Goal: Task Accomplishment & Management: Complete application form

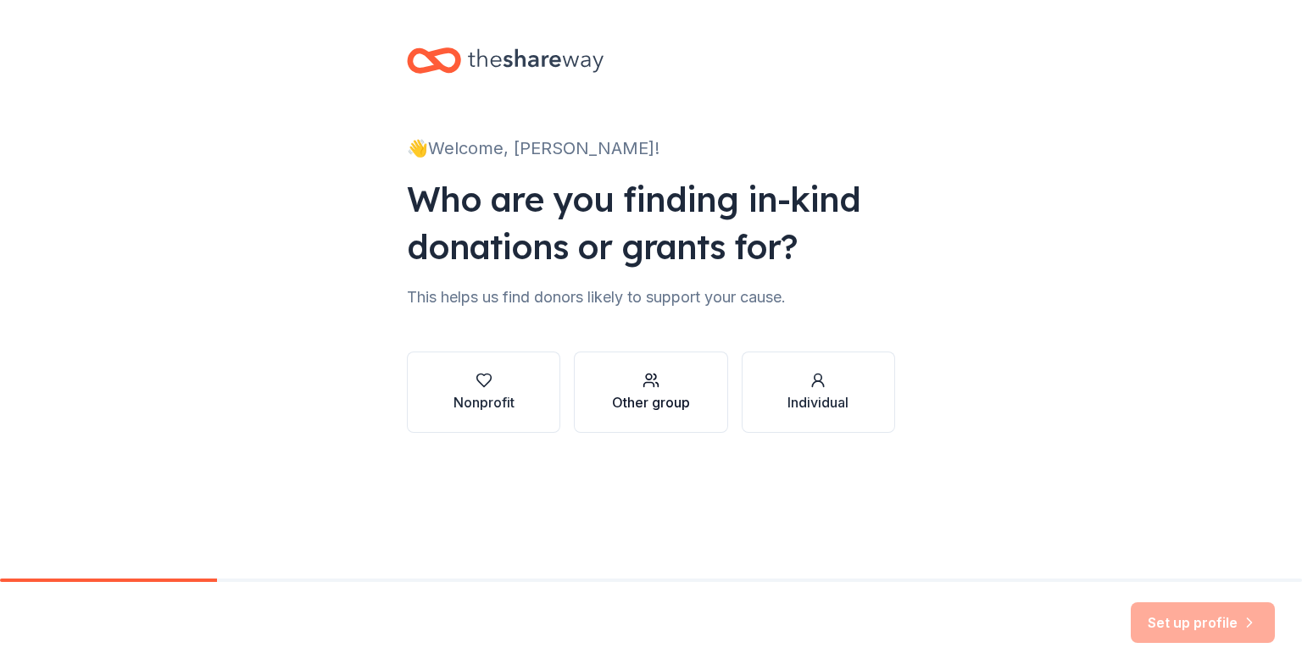
click at [619, 394] on div "Other group" at bounding box center [651, 402] width 78 height 20
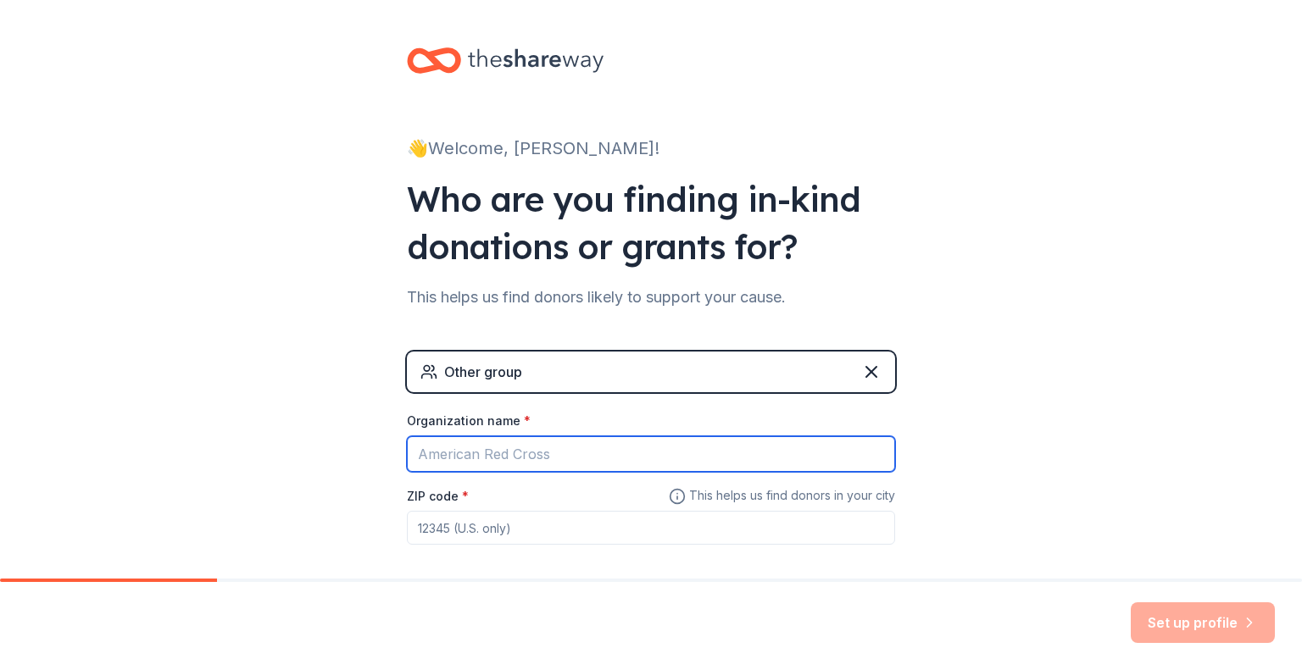
click at [601, 453] on input "Organization name *" at bounding box center [651, 454] width 488 height 36
type input "Five Forks Middle School PTSA"
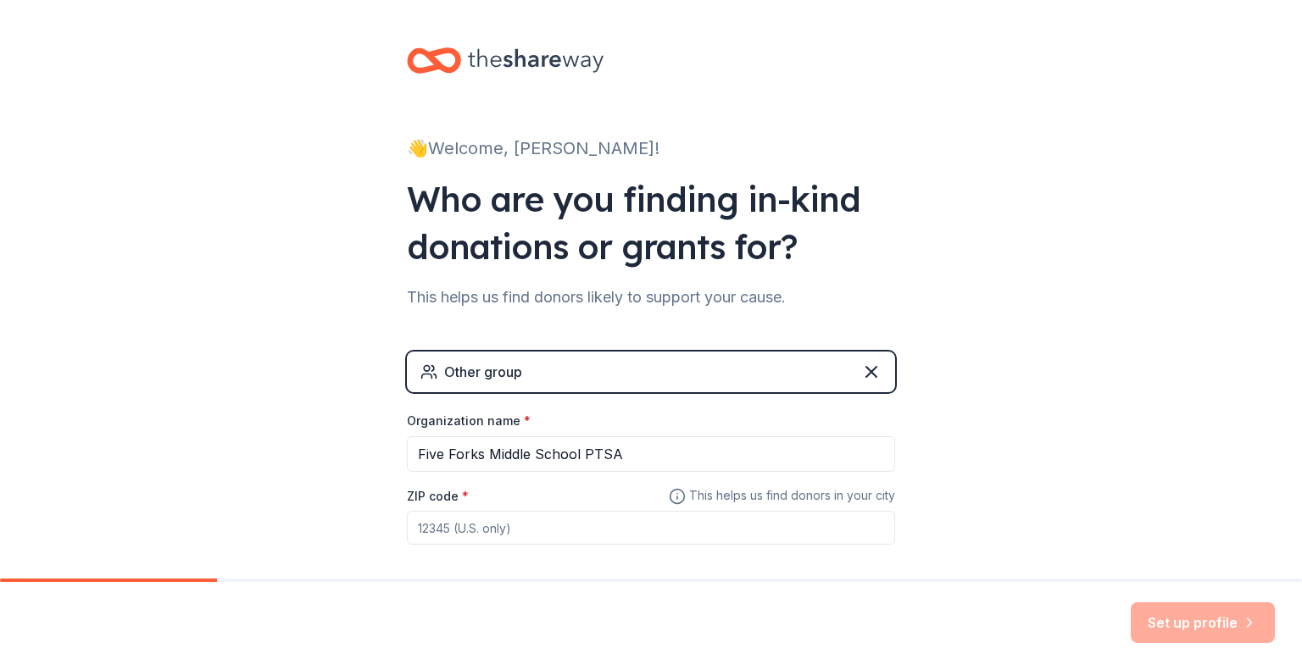
click at [575, 527] on input "ZIP code *" at bounding box center [651, 528] width 488 height 34
click at [557, 531] on input "30047" at bounding box center [651, 528] width 488 height 34
type input "30044"
click at [1200, 609] on button "Set up profile" at bounding box center [1203, 623] width 144 height 41
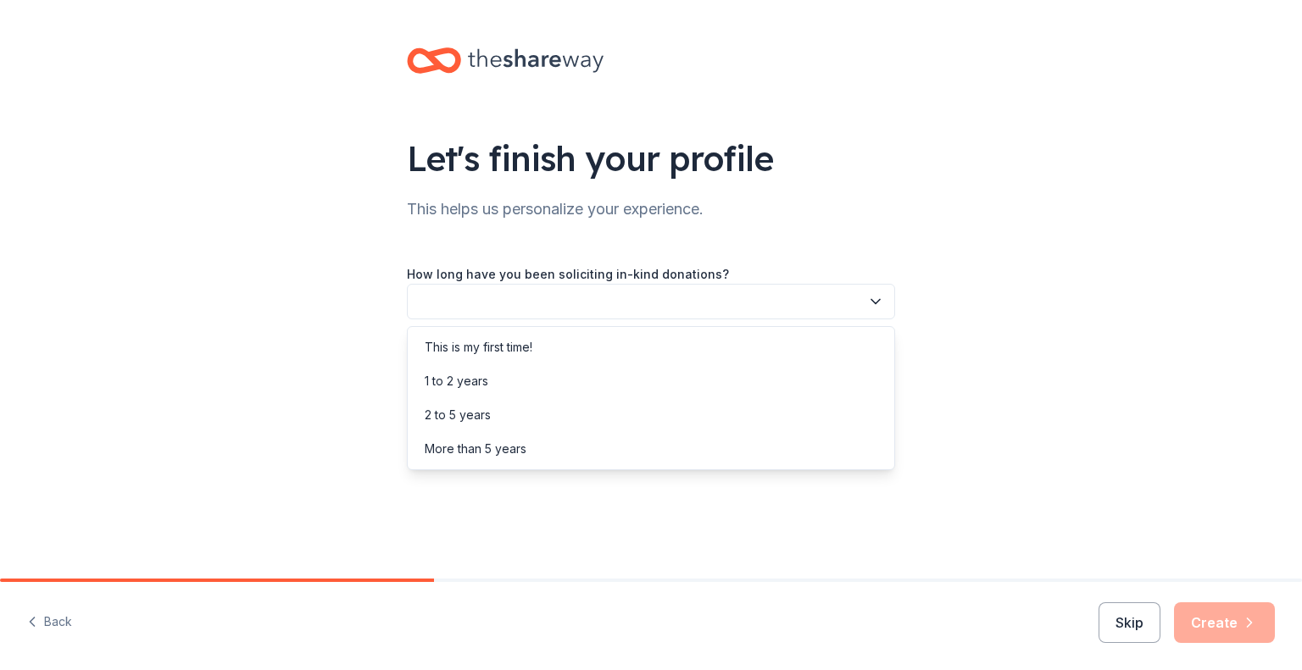
click at [775, 308] on button "button" at bounding box center [651, 302] width 488 height 36
click at [691, 378] on div "1 to 2 years" at bounding box center [651, 381] width 480 height 34
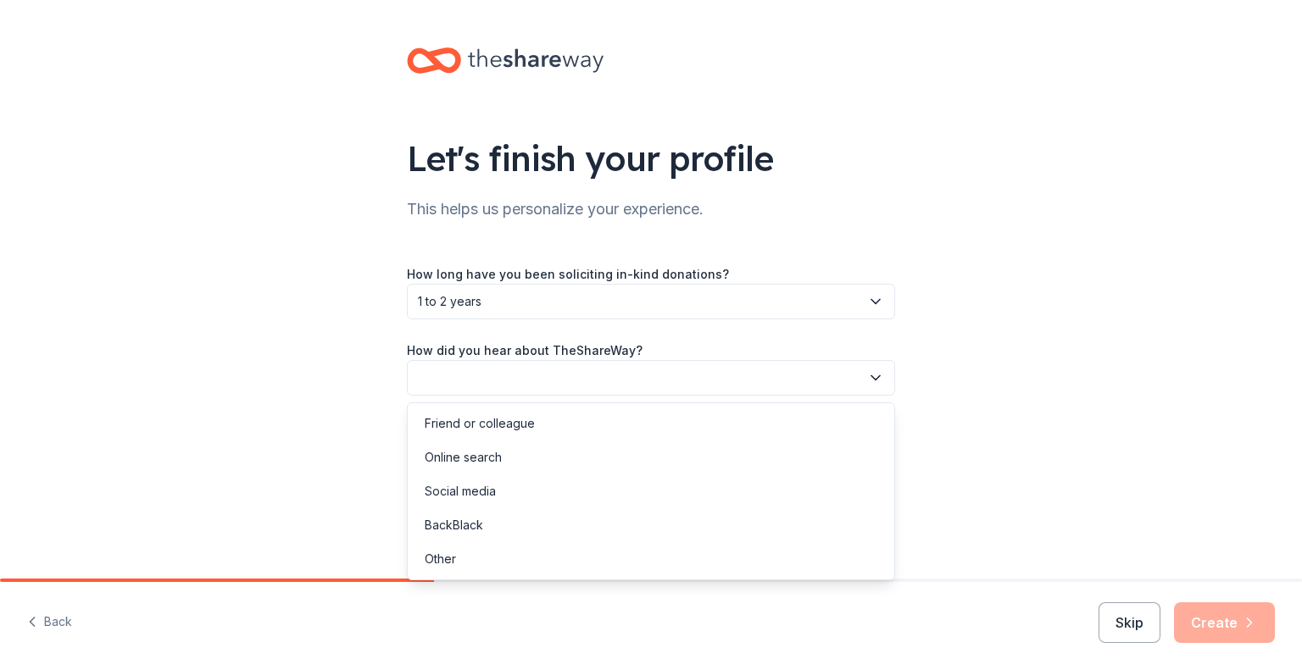
click at [693, 391] on button "button" at bounding box center [651, 378] width 488 height 36
click at [659, 553] on div "Other" at bounding box center [651, 559] width 480 height 34
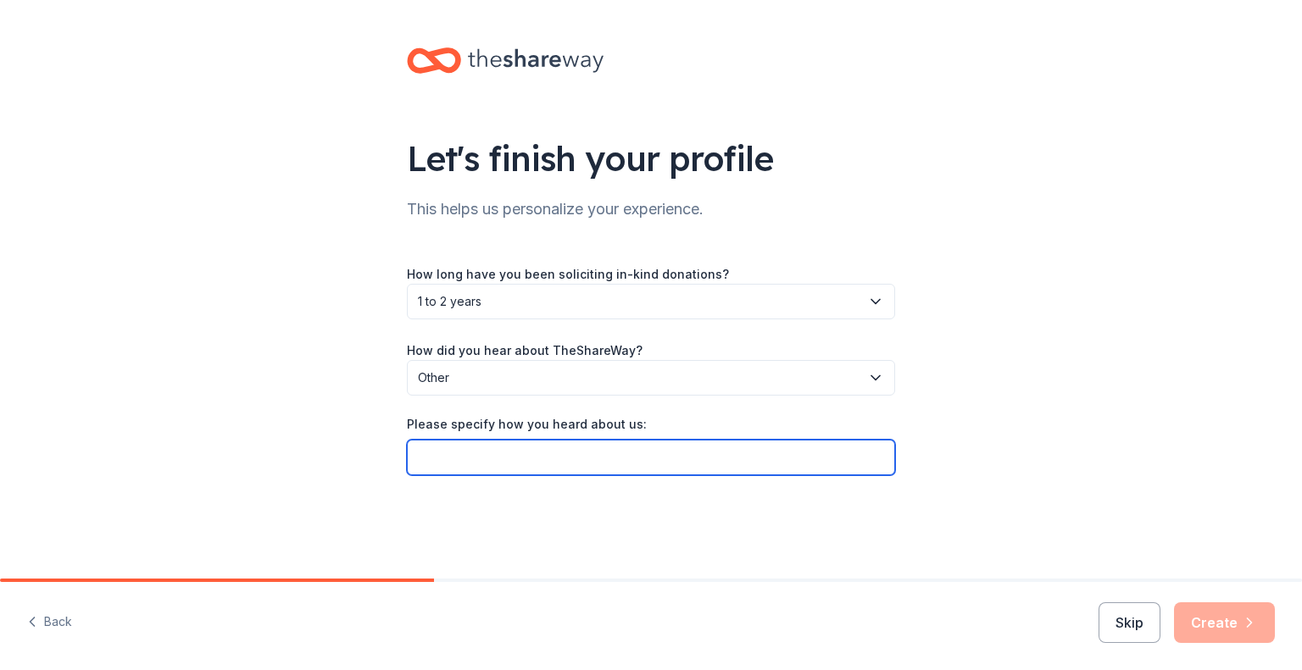
click at [685, 462] on input "Please specify how you heard about us:" at bounding box center [651, 458] width 488 height 36
type input "My former job"
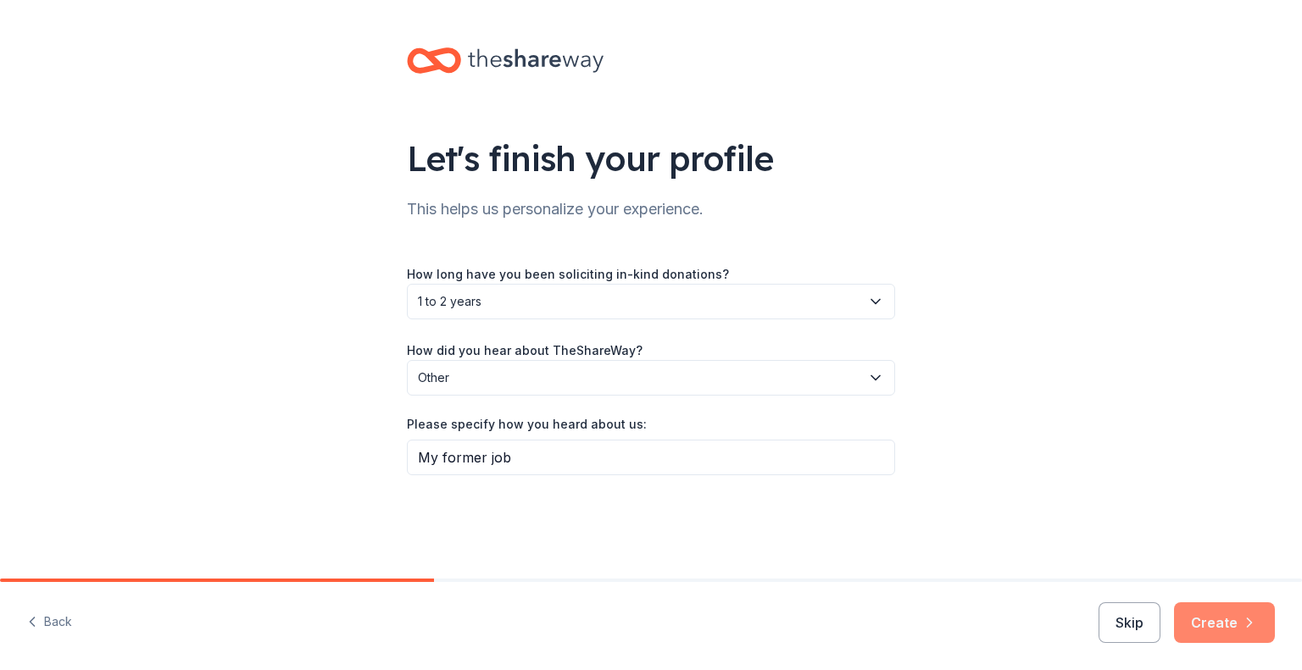
click at [1202, 624] on button "Create" at bounding box center [1224, 623] width 101 height 41
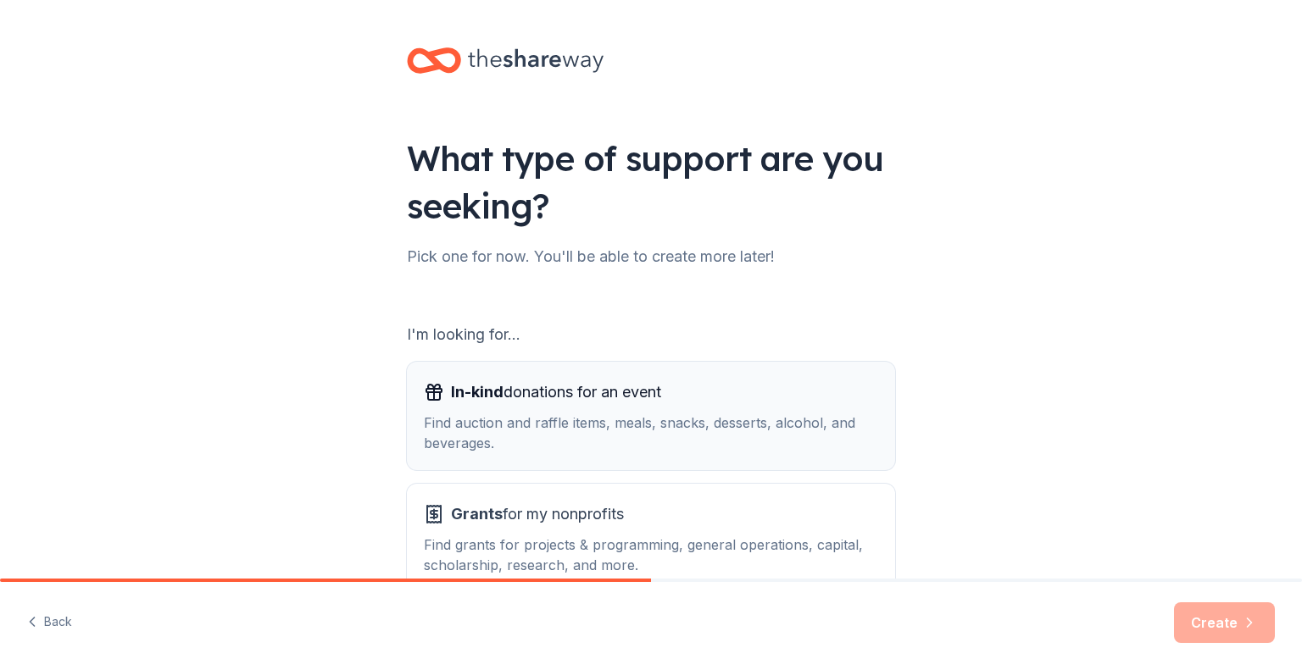
scroll to position [105, 0]
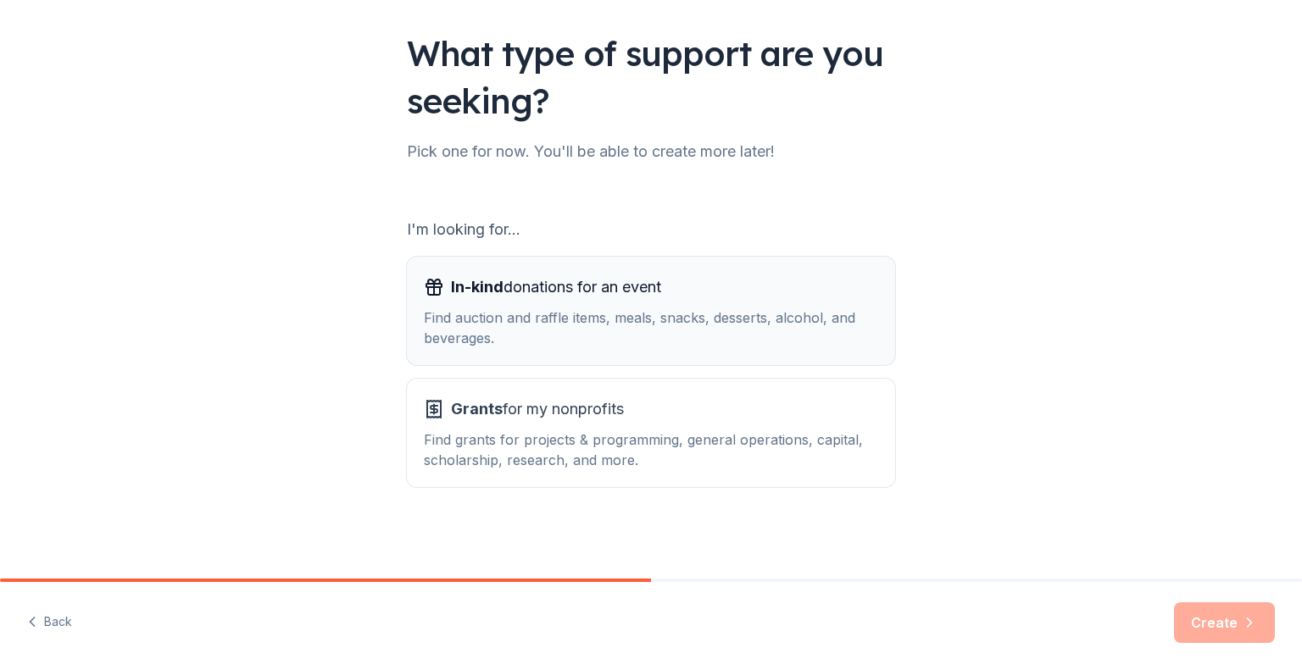
click at [663, 309] on div "Find auction and raffle items, meals, snacks, desserts, alcohol, and beverages." at bounding box center [651, 328] width 454 height 41
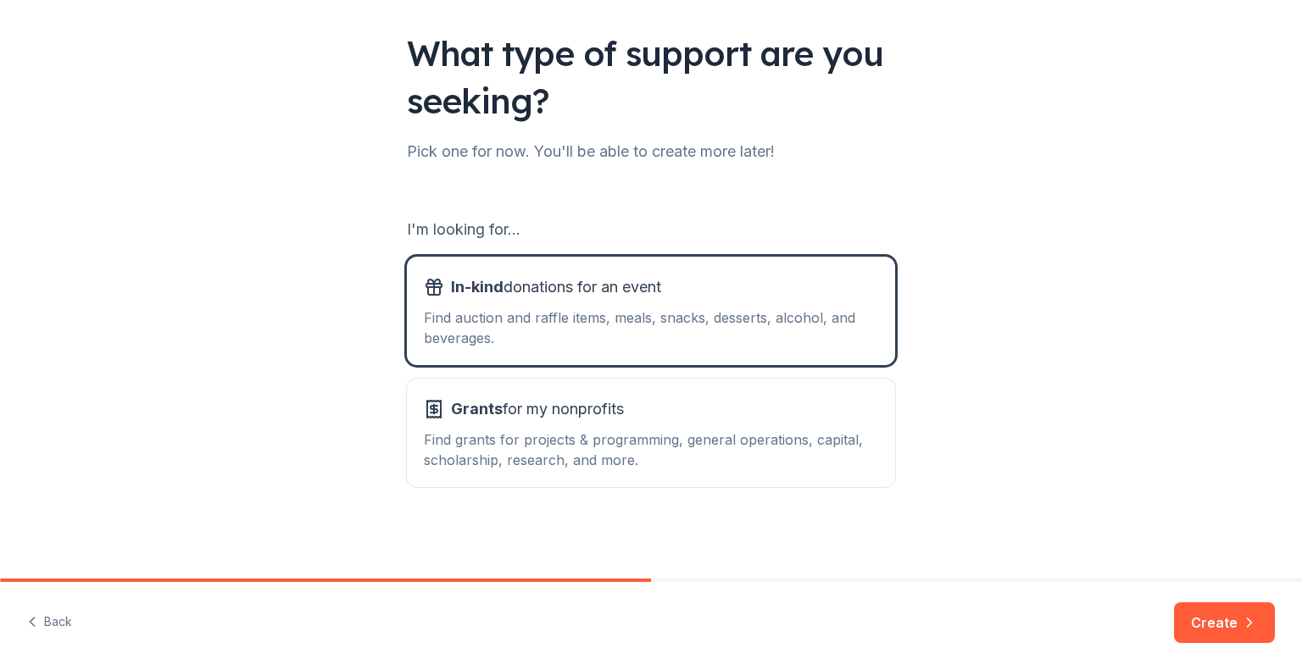
click at [1224, 621] on button "Create" at bounding box center [1224, 623] width 101 height 41
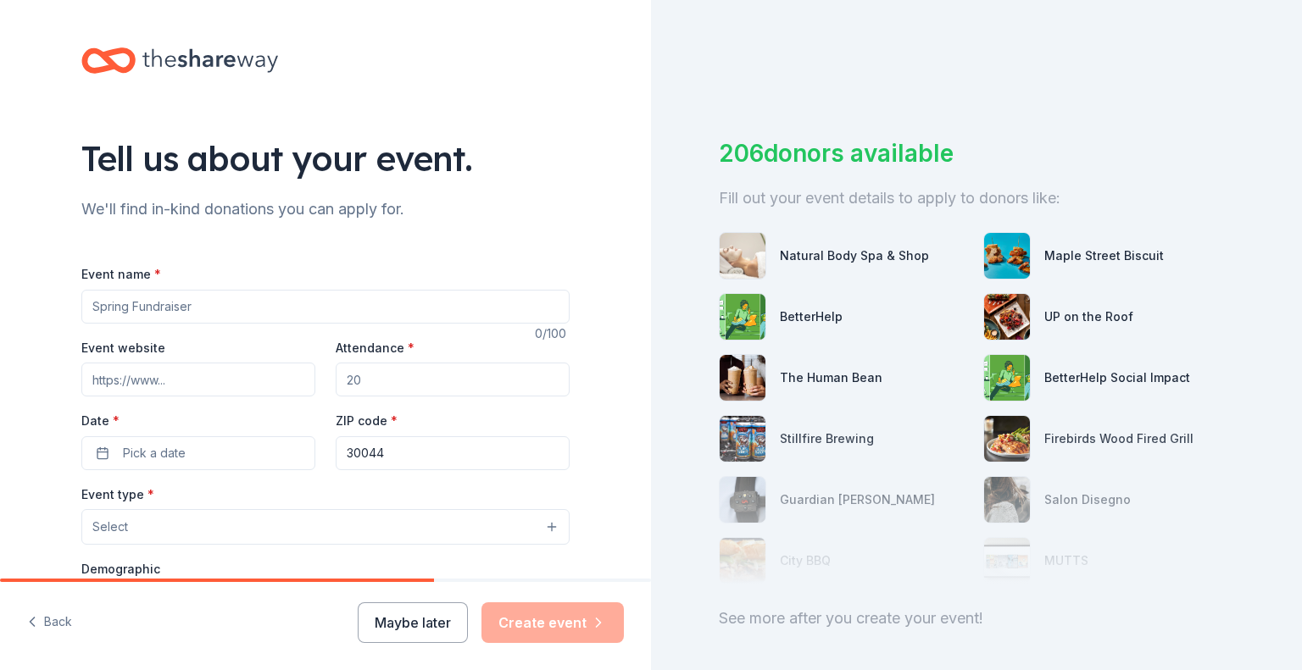
click at [288, 299] on input "Event name *" at bounding box center [325, 307] width 488 height 34
type input "Color Fun Run"
click at [434, 381] on input "Attendance *" at bounding box center [453, 380] width 234 height 34
type input "1200"
click at [155, 468] on button "Pick a date" at bounding box center [198, 453] width 234 height 34
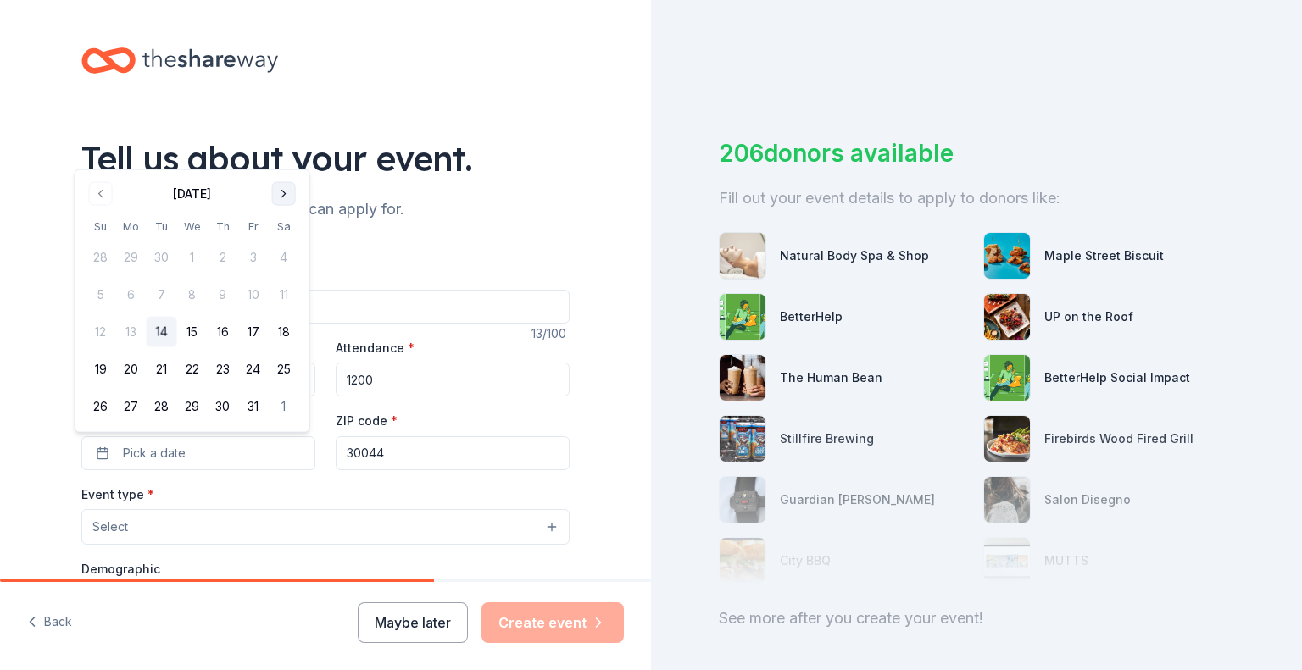
click at [286, 202] on button "Go to next month" at bounding box center [284, 194] width 24 height 24
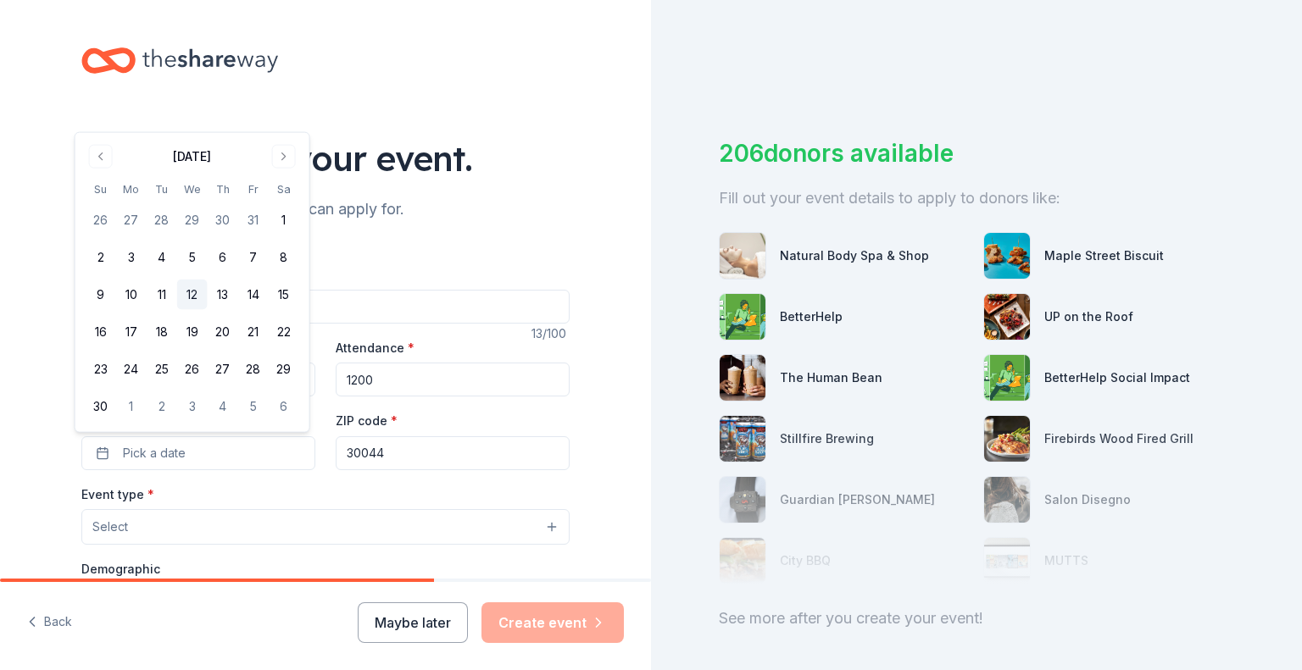
click at [200, 292] on button "12" at bounding box center [192, 295] width 31 height 31
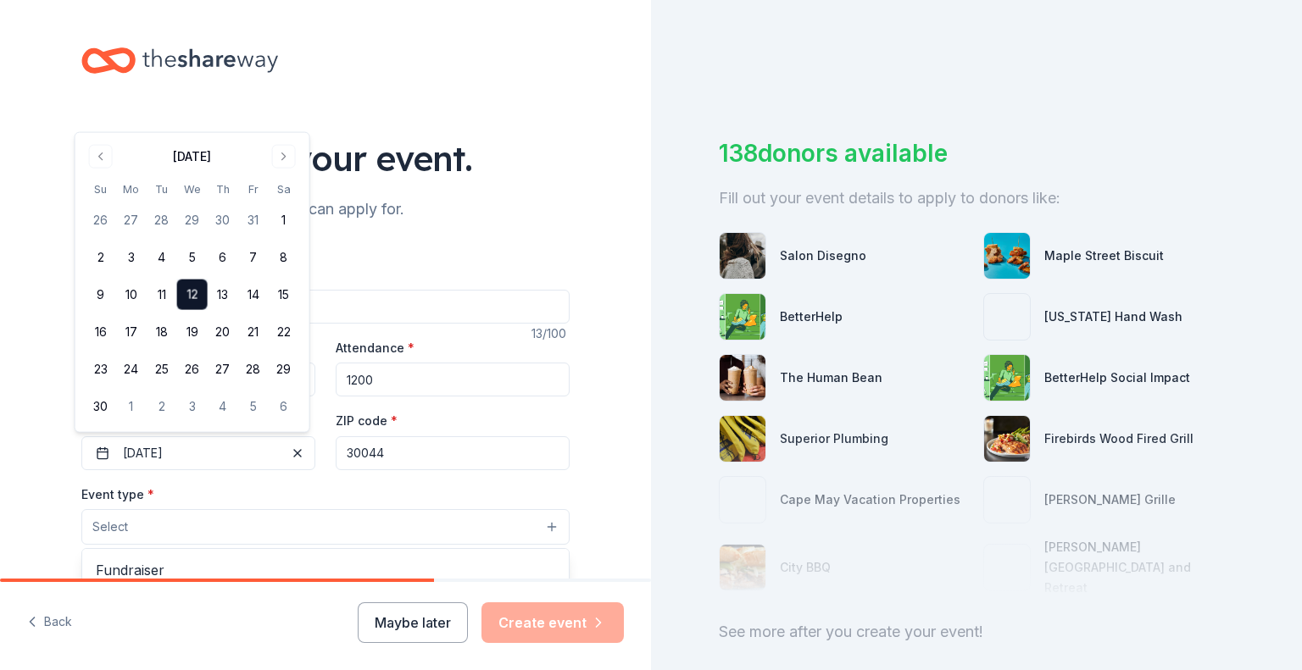
click at [214, 525] on button "Select" at bounding box center [325, 527] width 488 height 36
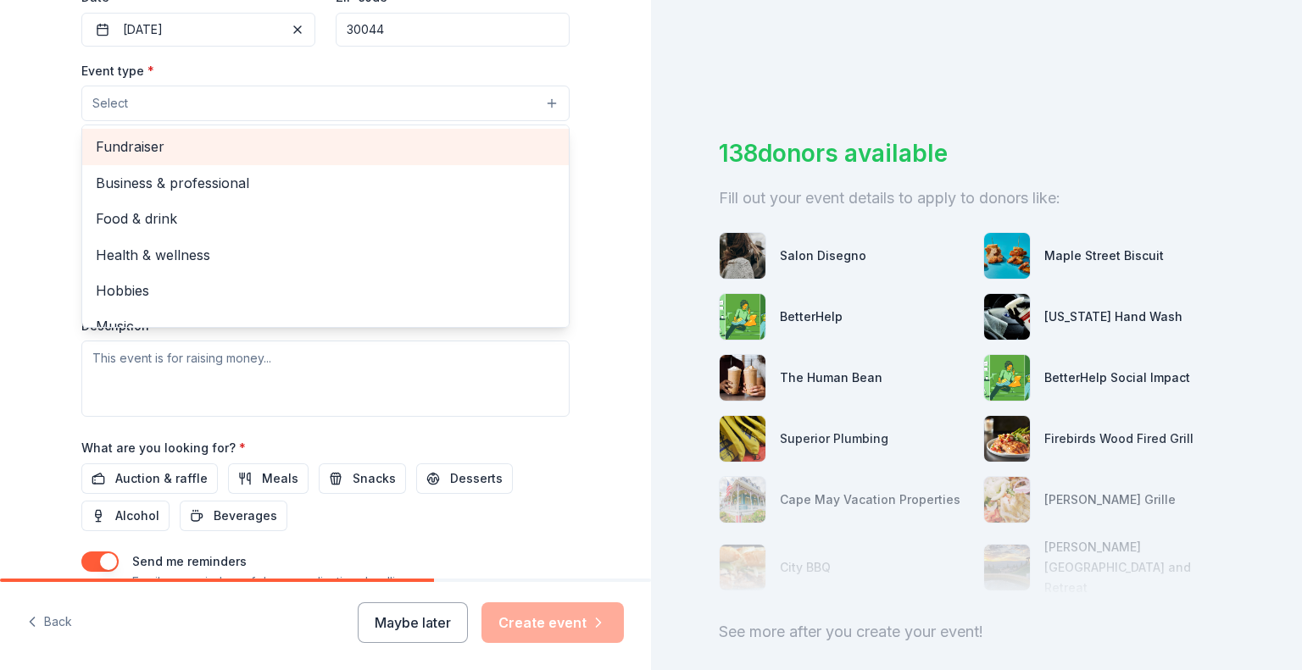
click at [247, 153] on span "Fundraiser" at bounding box center [325, 147] width 459 height 22
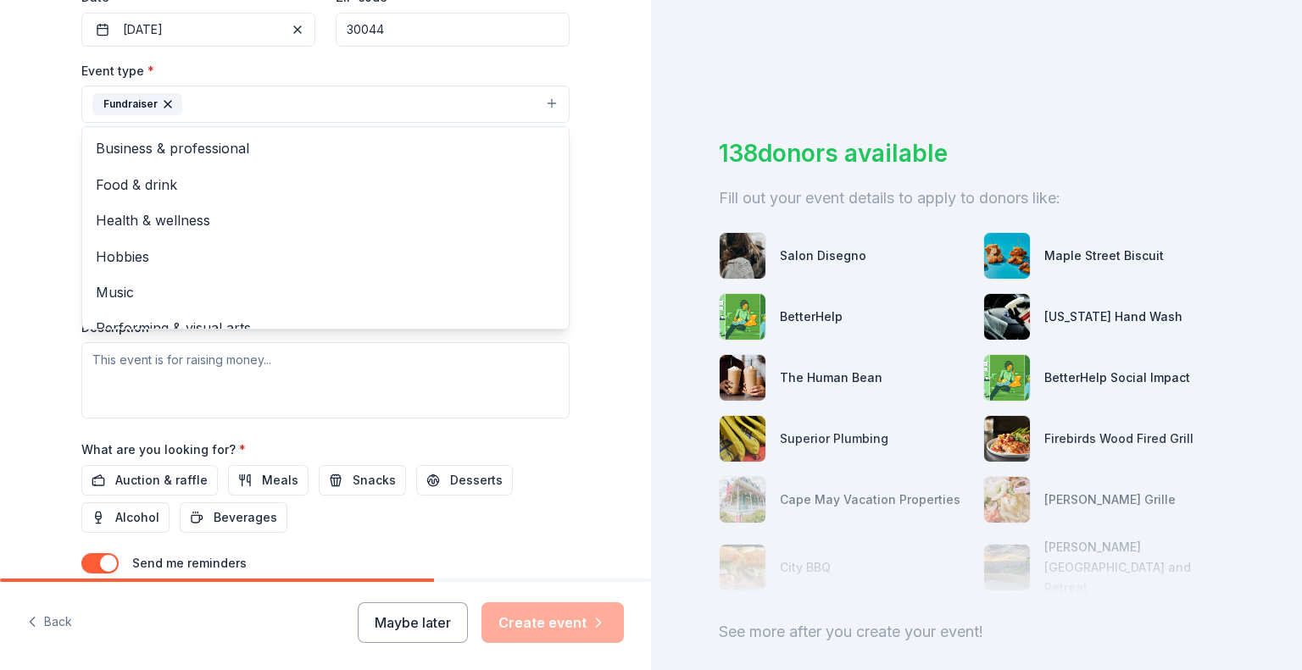
click at [597, 65] on div "Tell us about your event. We'll find in-kind donations you can apply for. Event…" at bounding box center [325, 141] width 651 height 1130
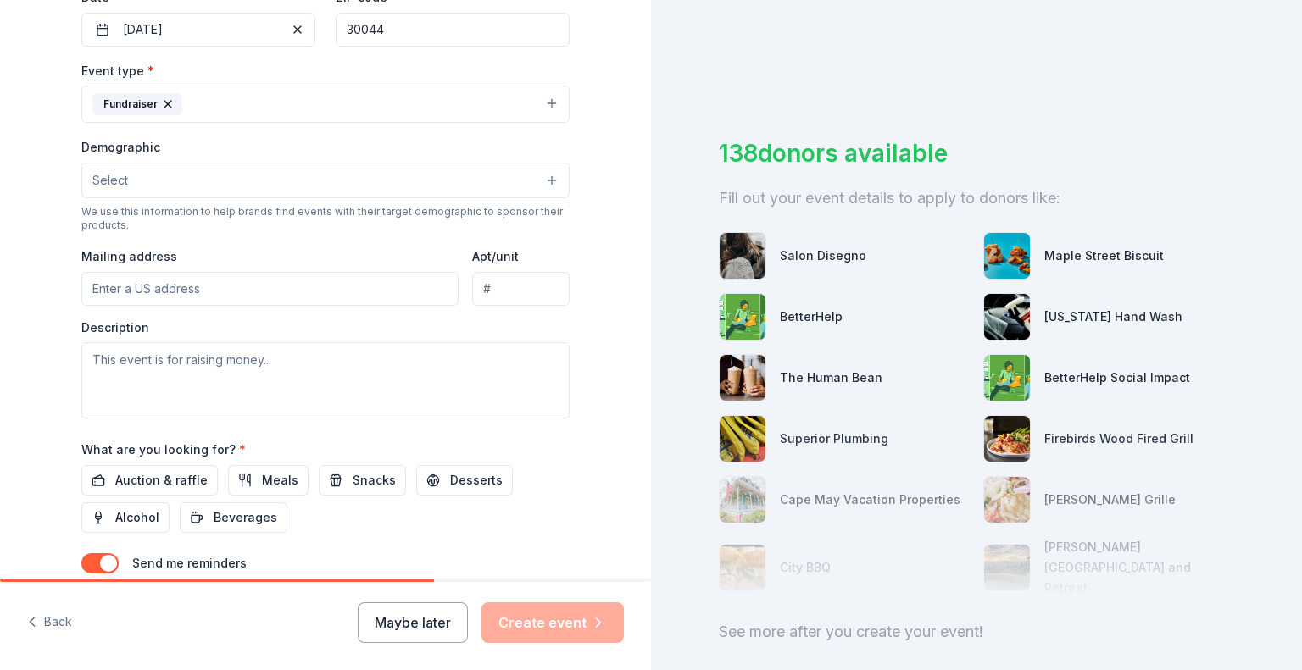
click at [222, 175] on button "Select" at bounding box center [325, 181] width 488 height 36
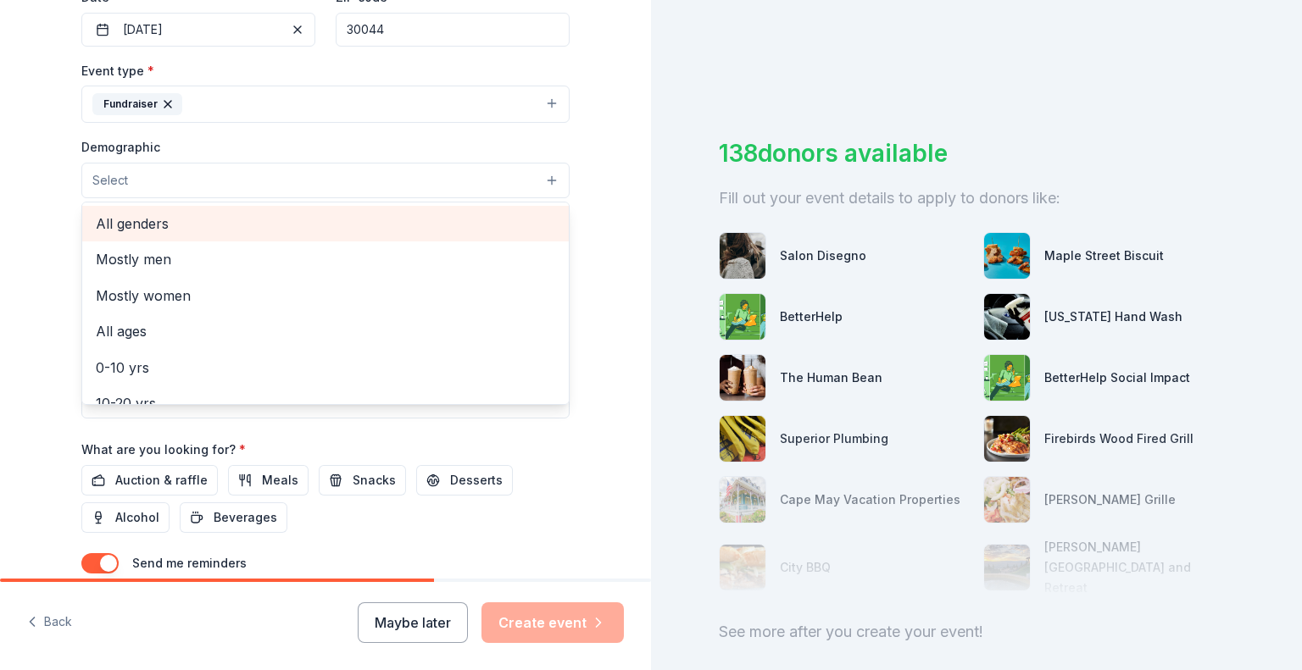
click at [223, 238] on div "All genders" at bounding box center [325, 224] width 486 height 36
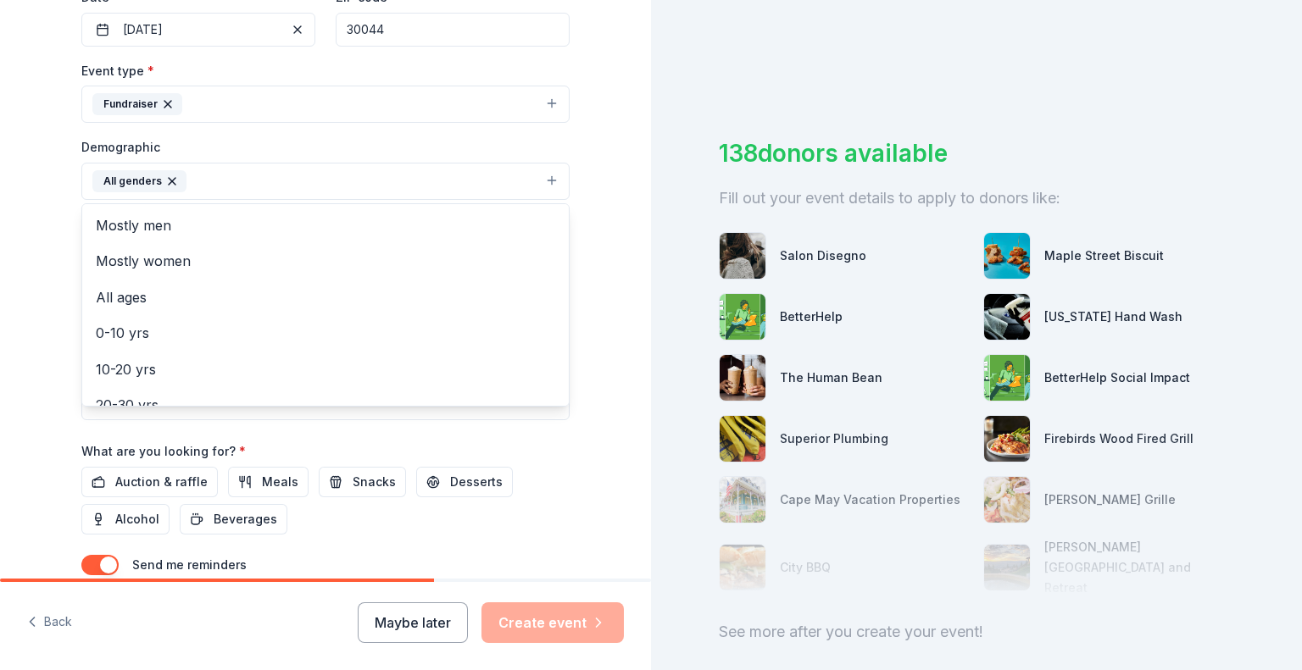
click at [587, 138] on div "Tell us about your event. We'll find in-kind donations you can apply for. Event…" at bounding box center [325, 141] width 542 height 1131
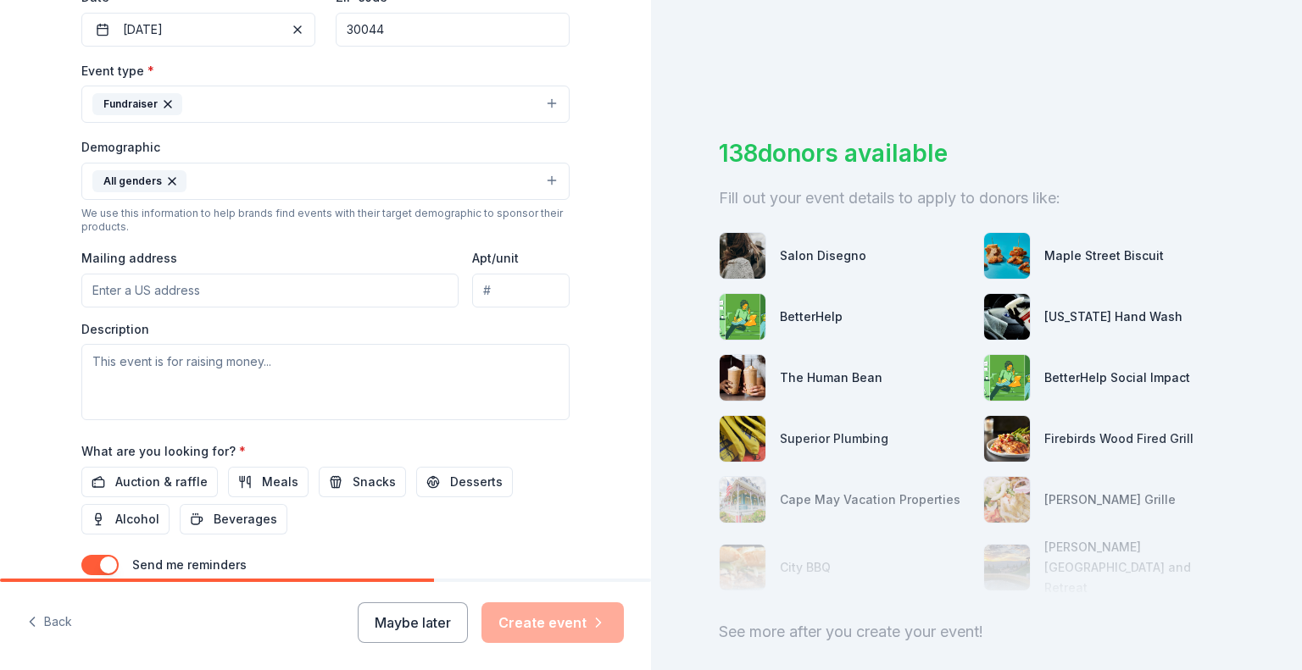
scroll to position [339, 0]
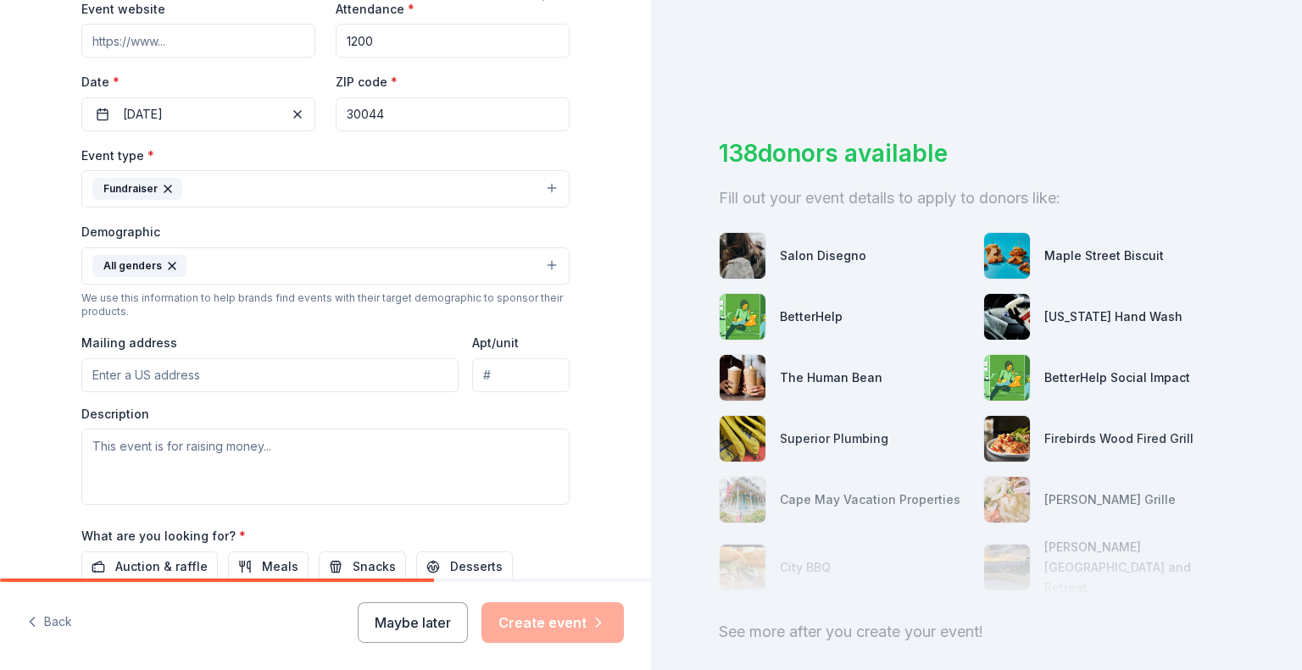
click at [549, 269] on button "All genders" at bounding box center [325, 265] width 488 height 37
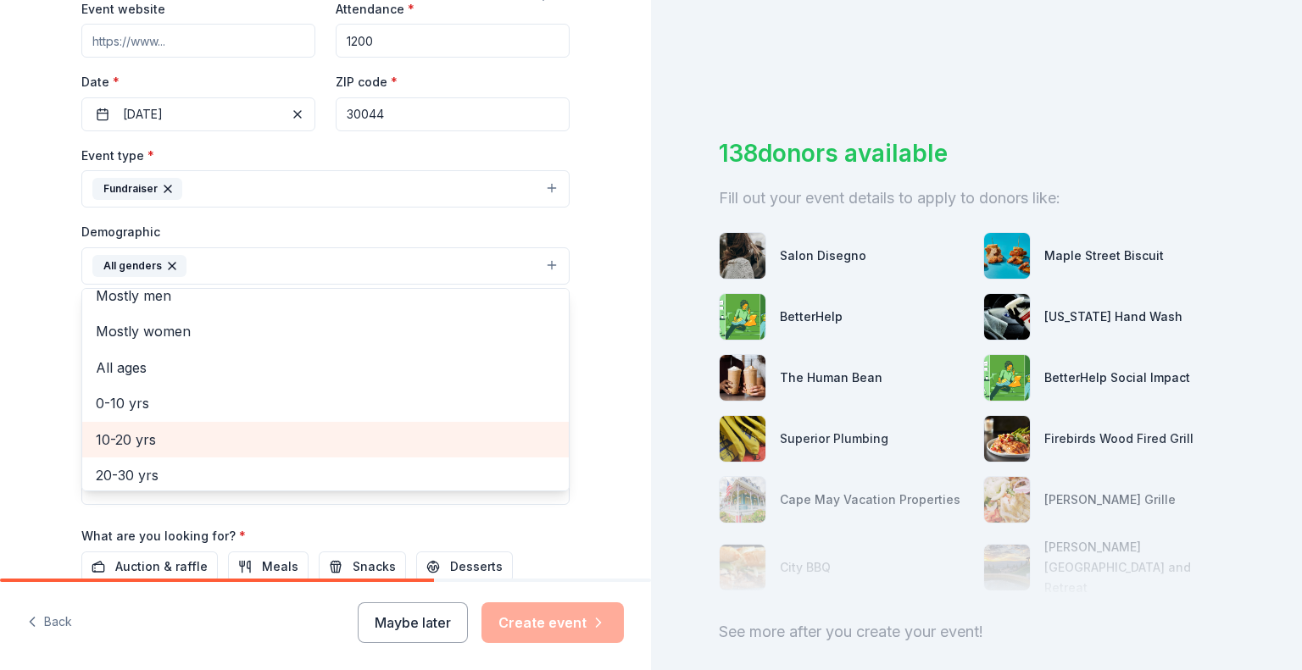
scroll to position [0, 0]
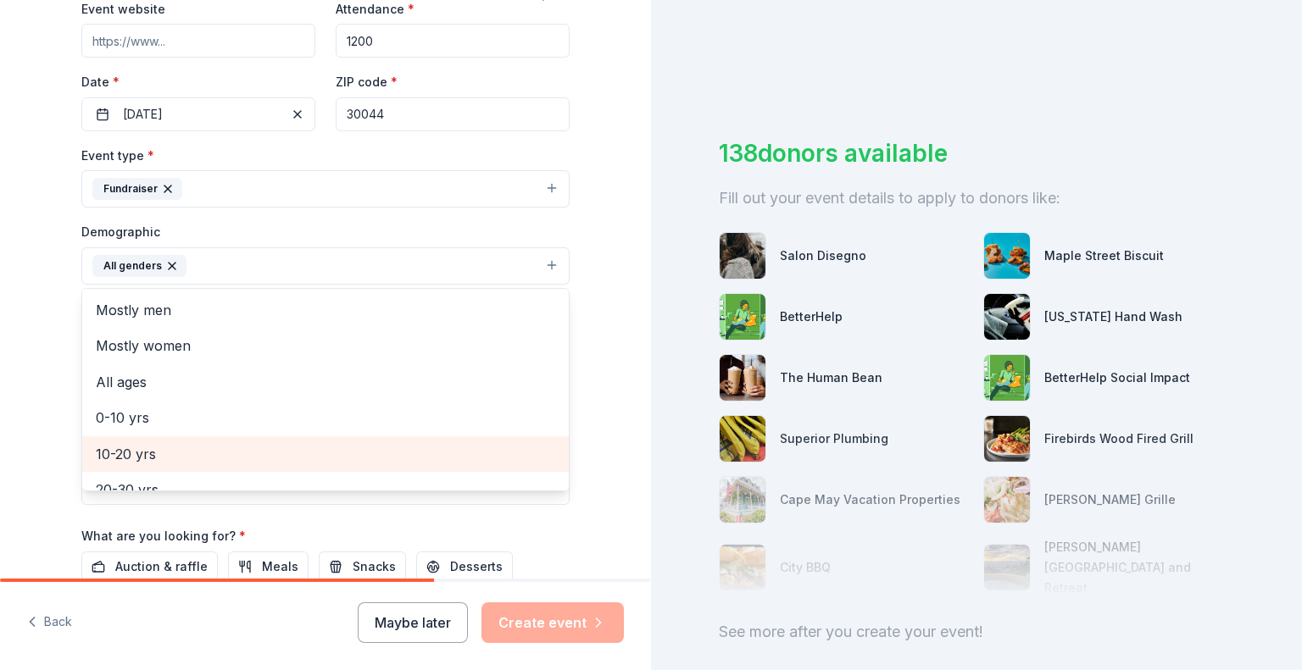
click at [184, 451] on span "10-20 yrs" at bounding box center [325, 454] width 459 height 22
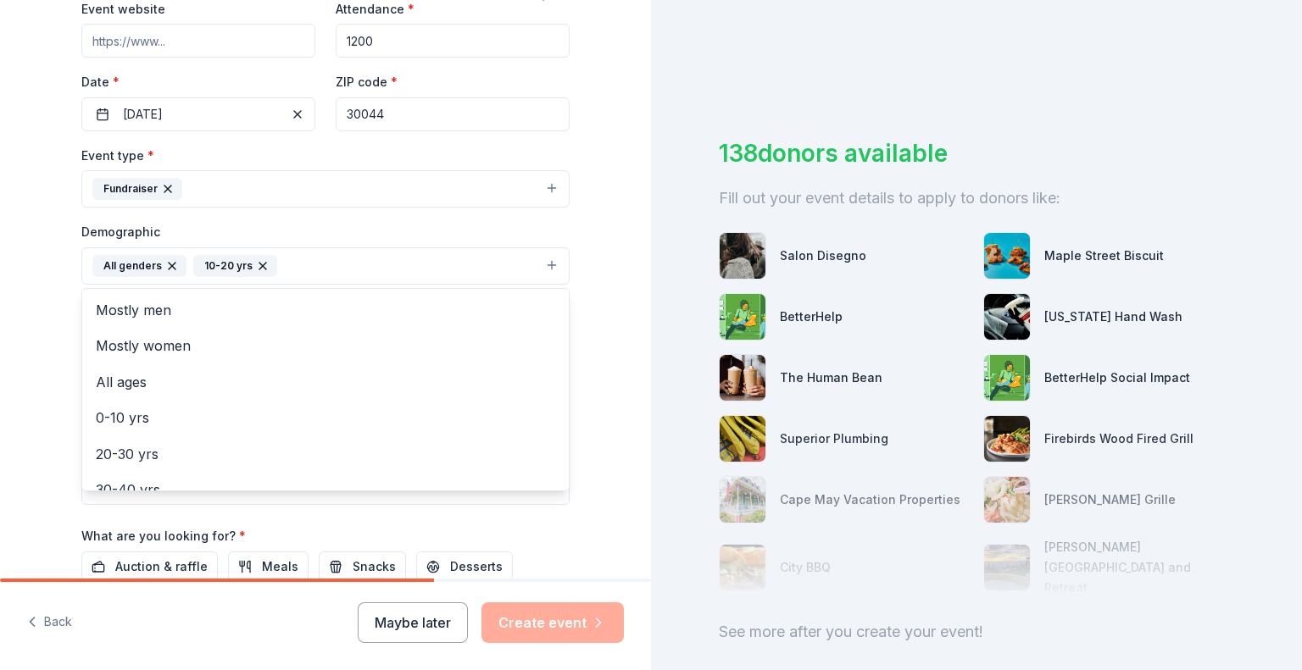
click at [587, 336] on div "Tell us about your event. We'll find in-kind donations you can apply for. Event…" at bounding box center [325, 226] width 542 height 1131
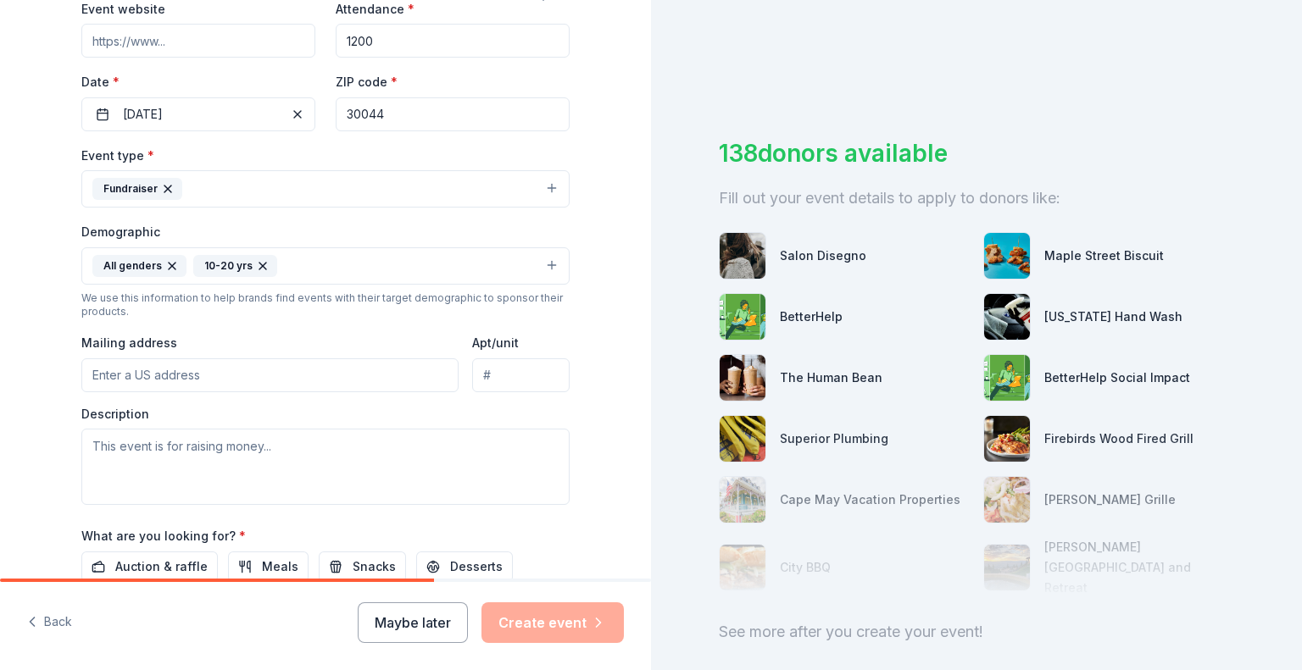
scroll to position [424, 0]
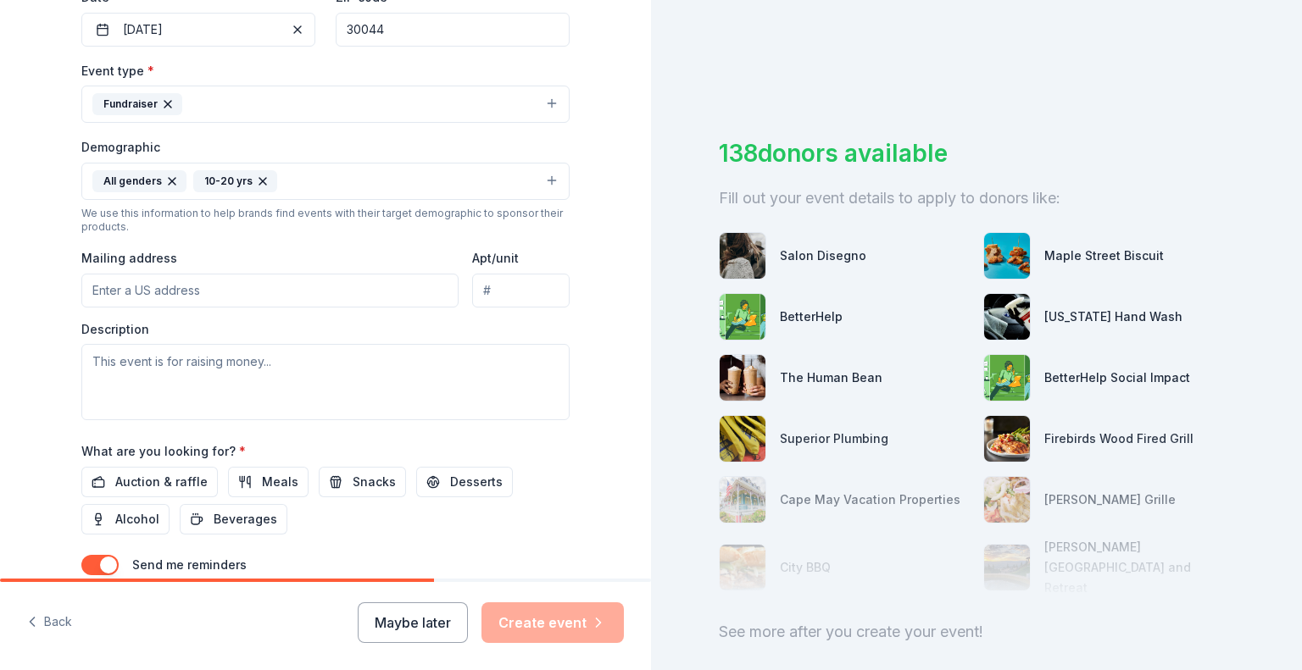
click at [188, 286] on input "Mailing address" at bounding box center [269, 291] width 377 height 34
type input "3250 River Drive Southwest"
click at [305, 373] on textarea at bounding box center [325, 382] width 488 height 76
type textarea "S"
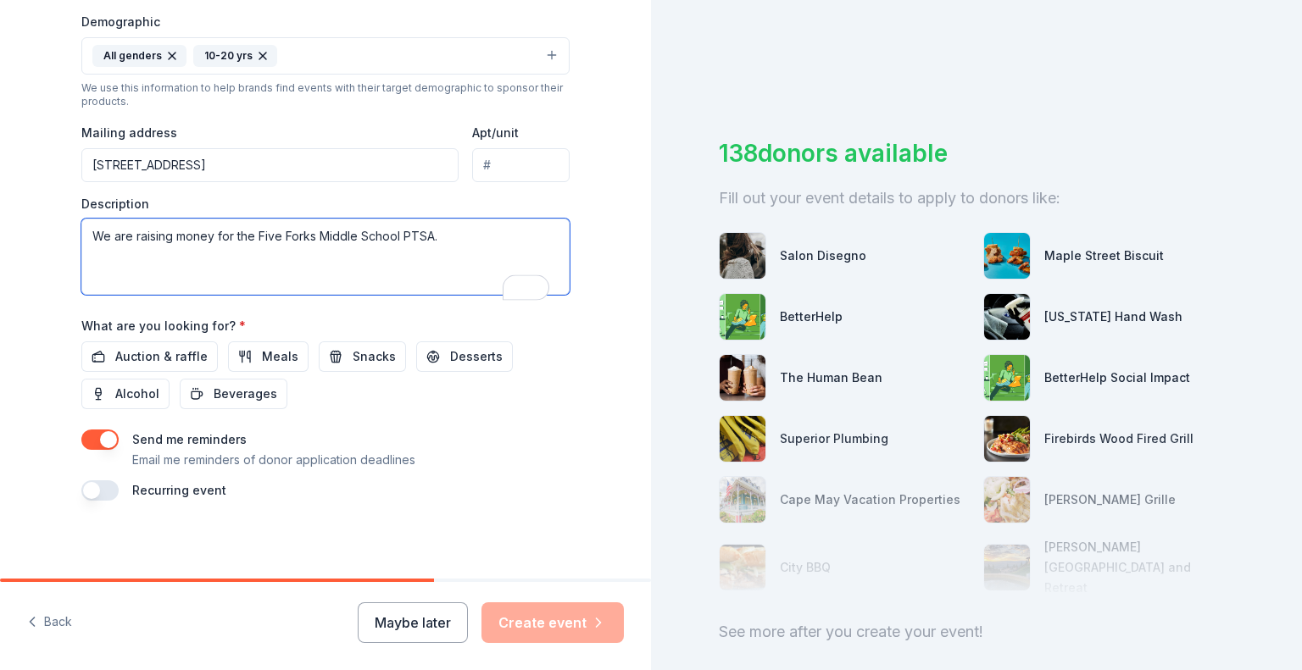
scroll to position [549, 0]
type textarea "We are raising money for the Five Forks Middle School PTSA."
click at [155, 355] on span "Auction & raffle" at bounding box center [161, 357] width 92 height 20
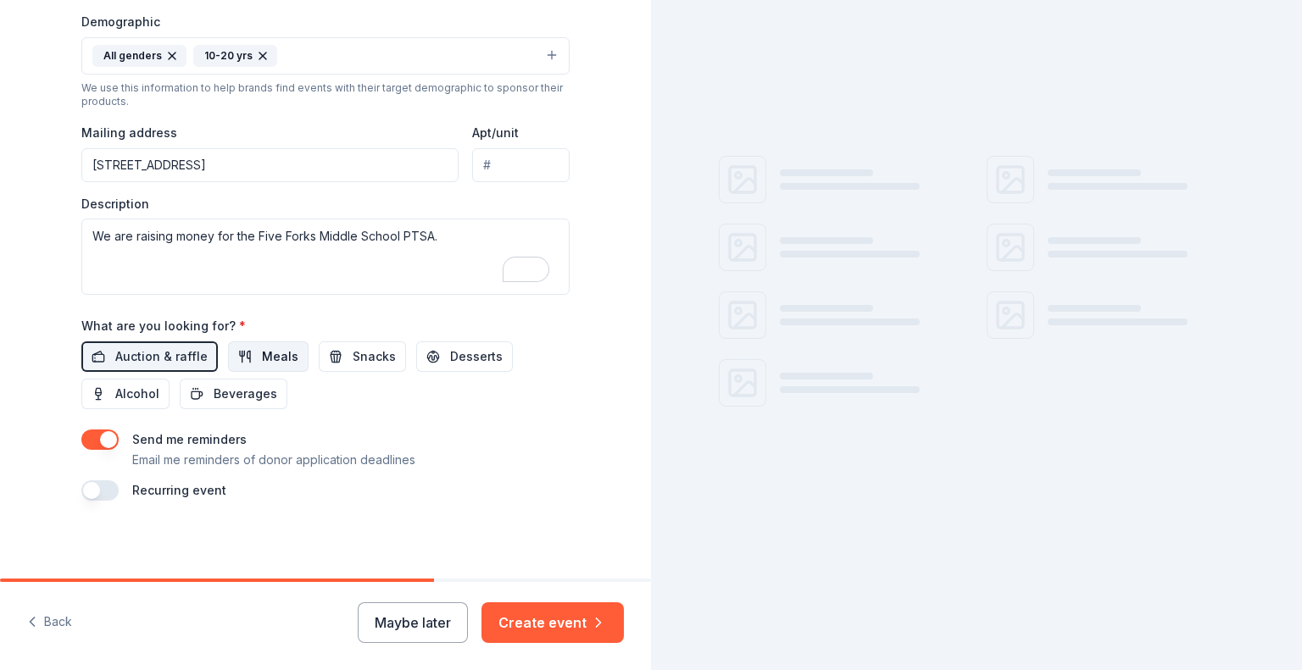
click at [262, 362] on span "Meals" at bounding box center [280, 357] width 36 height 20
click at [353, 360] on span "Snacks" at bounding box center [374, 357] width 43 height 20
click at [458, 363] on span "Desserts" at bounding box center [476, 357] width 53 height 20
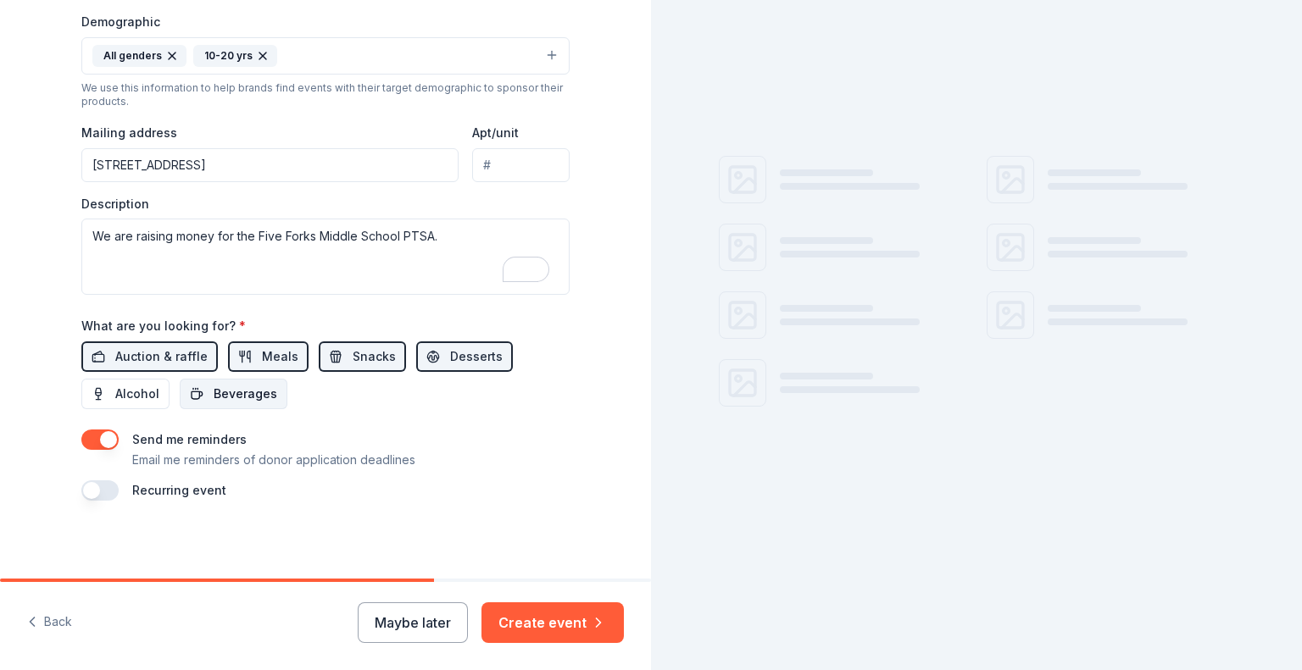
click at [202, 393] on button "Beverages" at bounding box center [234, 394] width 108 height 31
click at [541, 636] on button "Create event" at bounding box center [552, 623] width 142 height 41
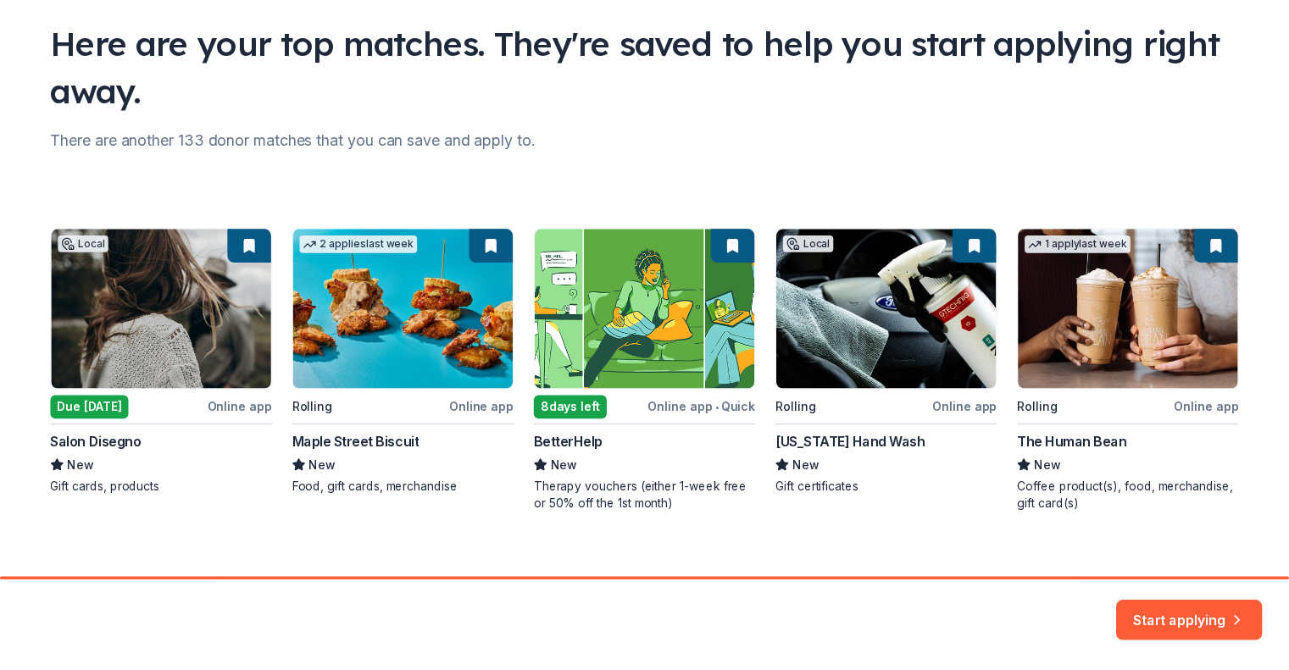
scroll to position [133, 0]
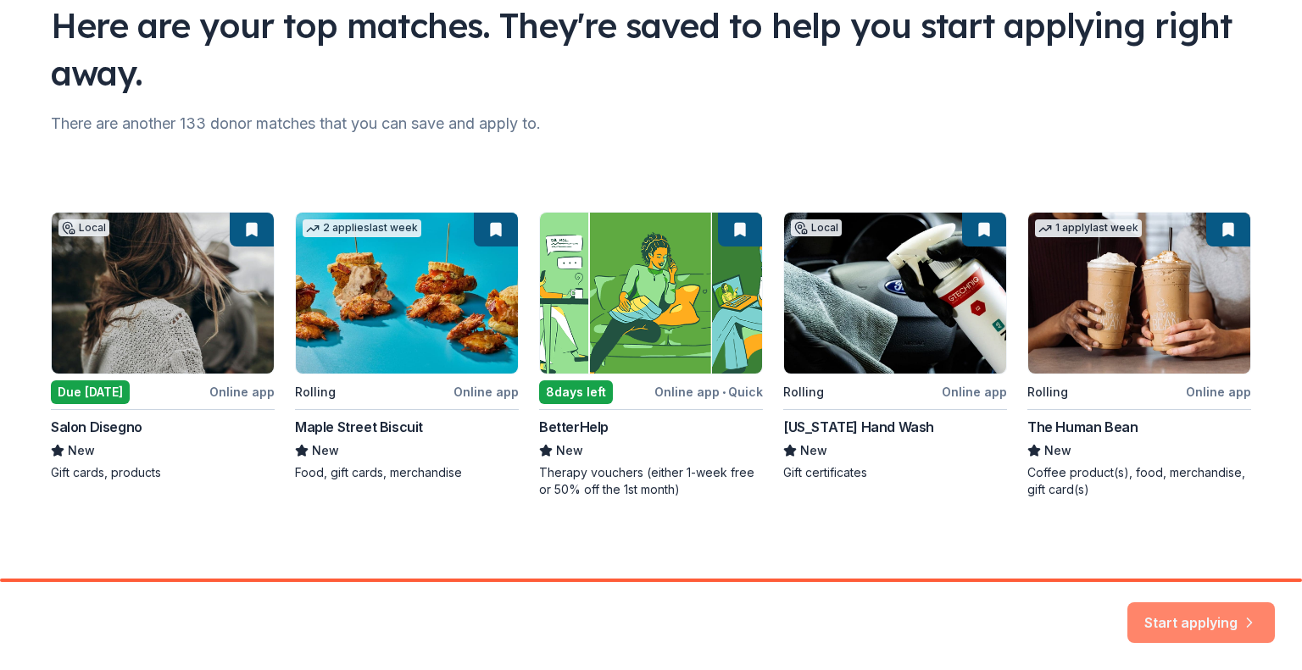
click at [1204, 611] on button "Start applying" at bounding box center [1200, 612] width 147 height 41
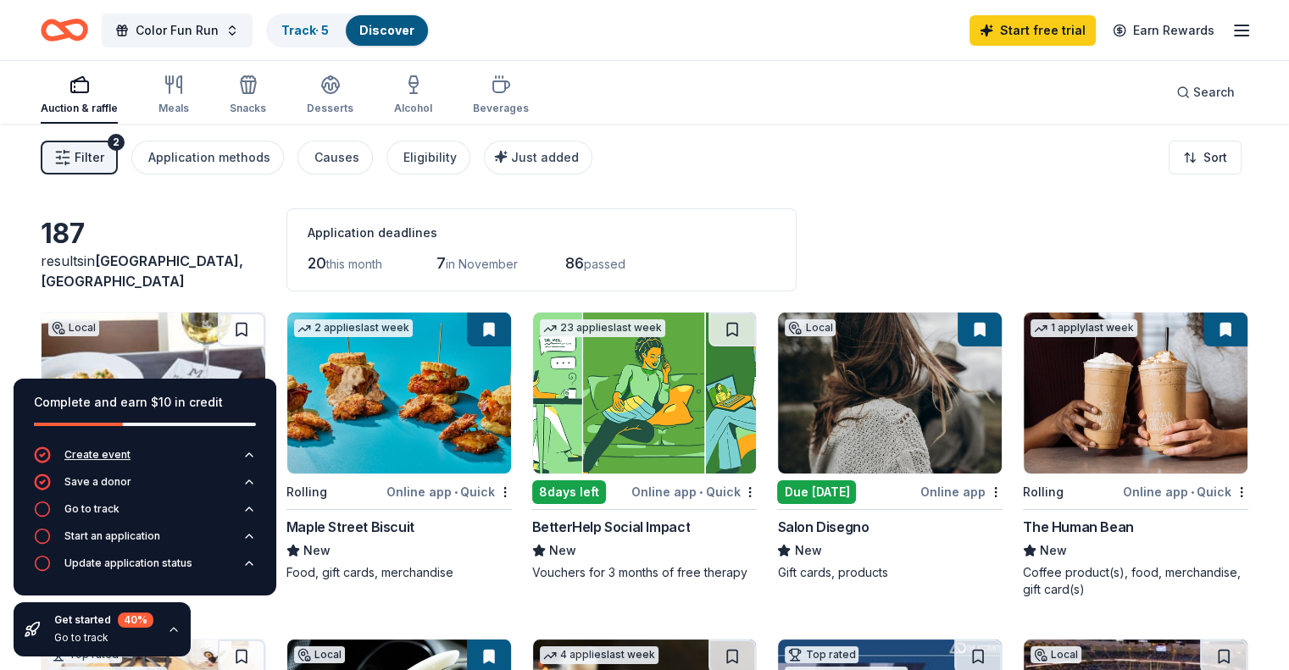
click at [147, 457] on button "Create event" at bounding box center [145, 460] width 222 height 27
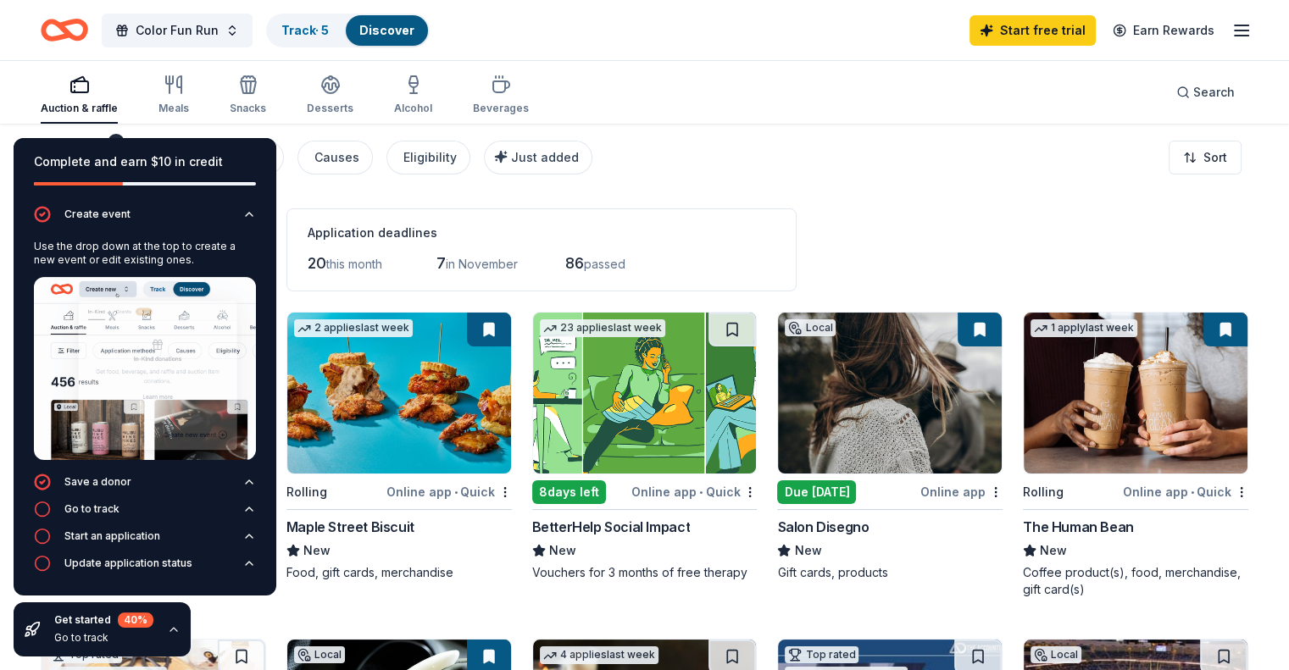
click at [420, 213] on div "Application deadlines 20 this month 7 in November 86 passed" at bounding box center [541, 249] width 510 height 83
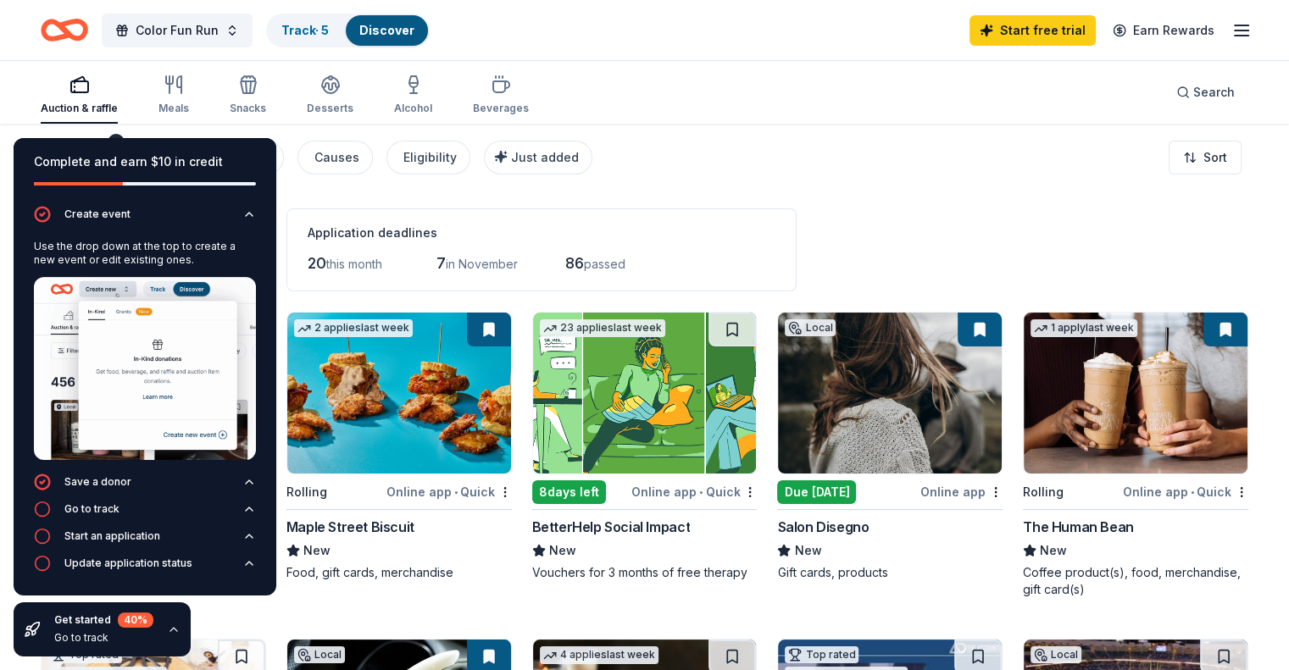
click at [670, 125] on div "Filter 2 Application methods Causes Eligibility Just added Sort" at bounding box center [644, 158] width 1289 height 68
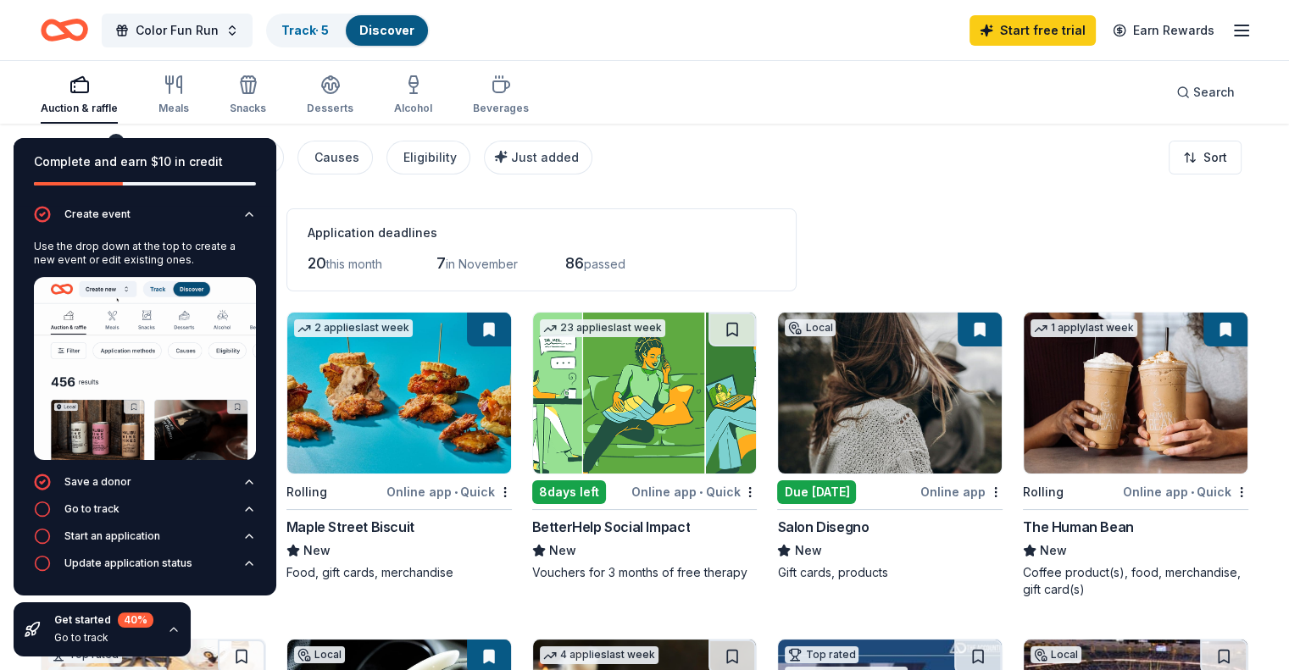
click at [93, 641] on div "Go to track" at bounding box center [103, 638] width 99 height 14
click at [667, 160] on div "Filter 2 Application methods Causes Eligibility Just added Sort" at bounding box center [644, 158] width 1289 height 68
click at [1015, 174] on div "Filter 2 Application methods Causes Eligibility Just added Sort" at bounding box center [644, 158] width 1289 height 68
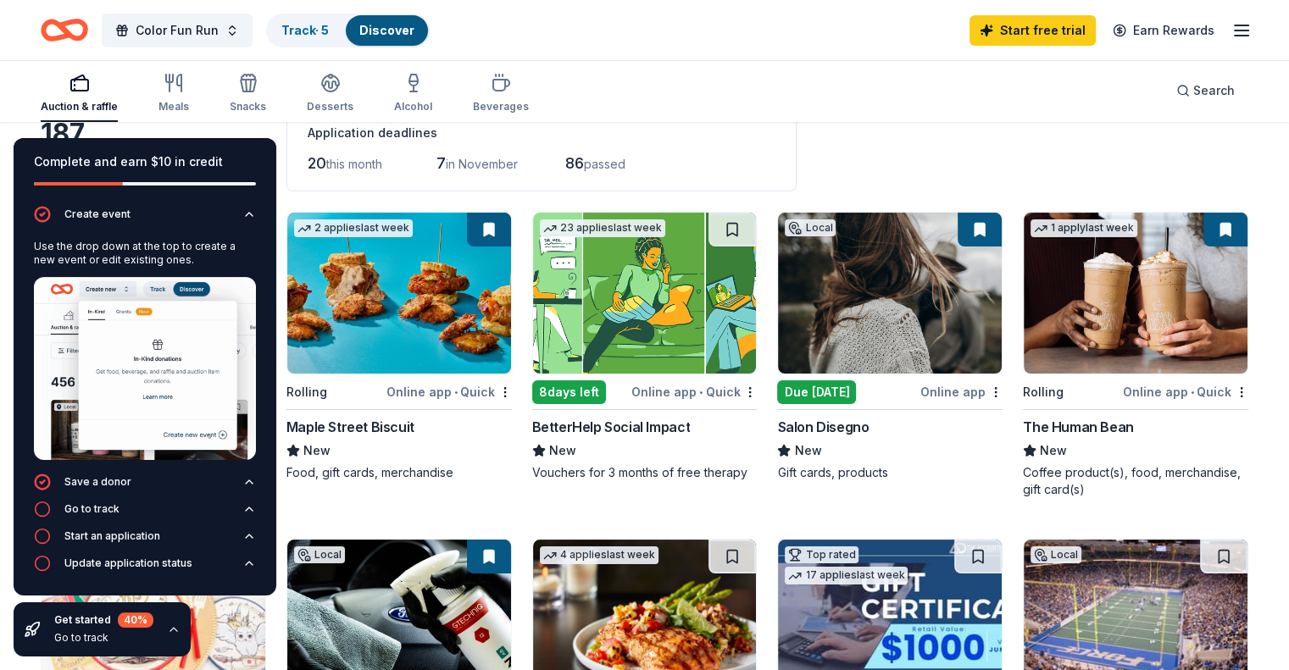
scroll to position [169, 0]
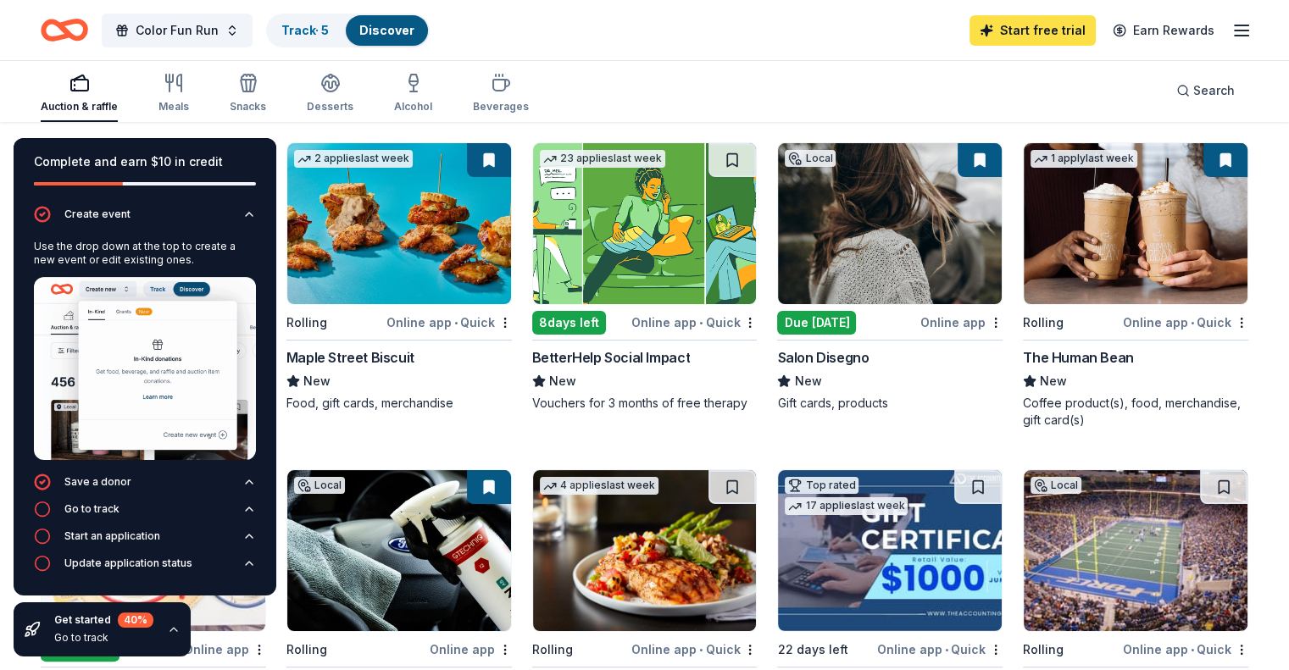
click at [1024, 30] on link "Start free trial" at bounding box center [1033, 30] width 126 height 31
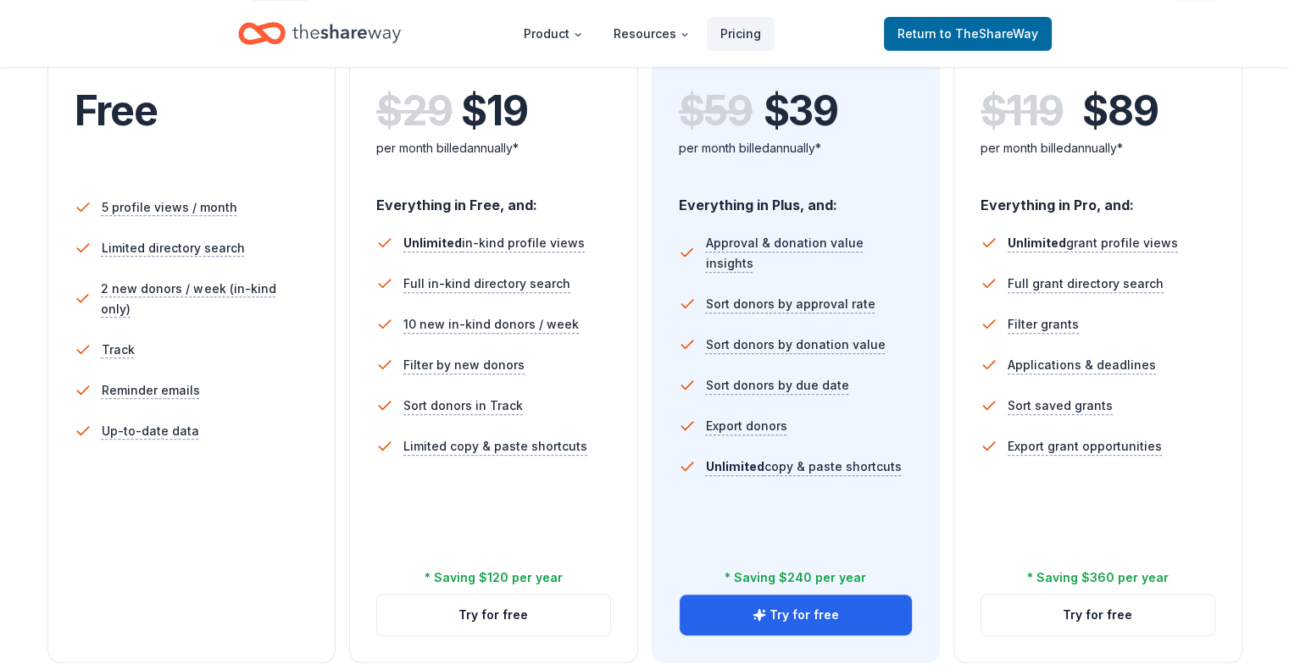
scroll to position [339, 0]
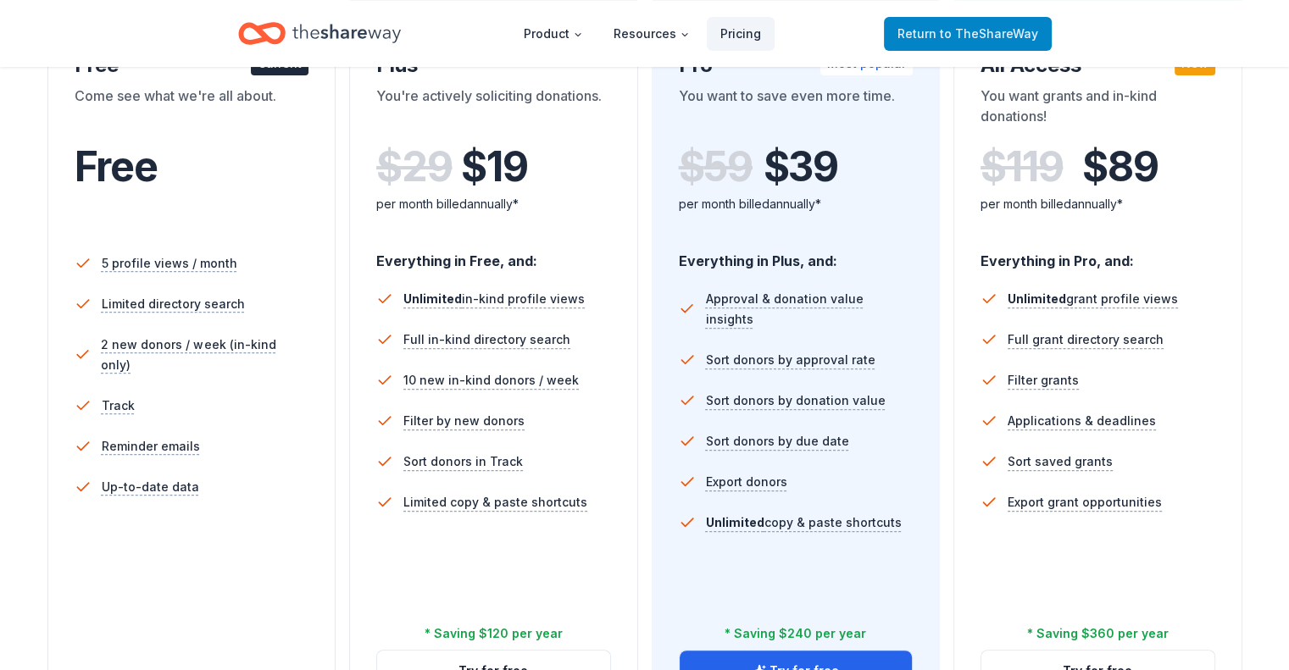
click at [998, 31] on span "to TheShareWay" at bounding box center [989, 33] width 98 height 14
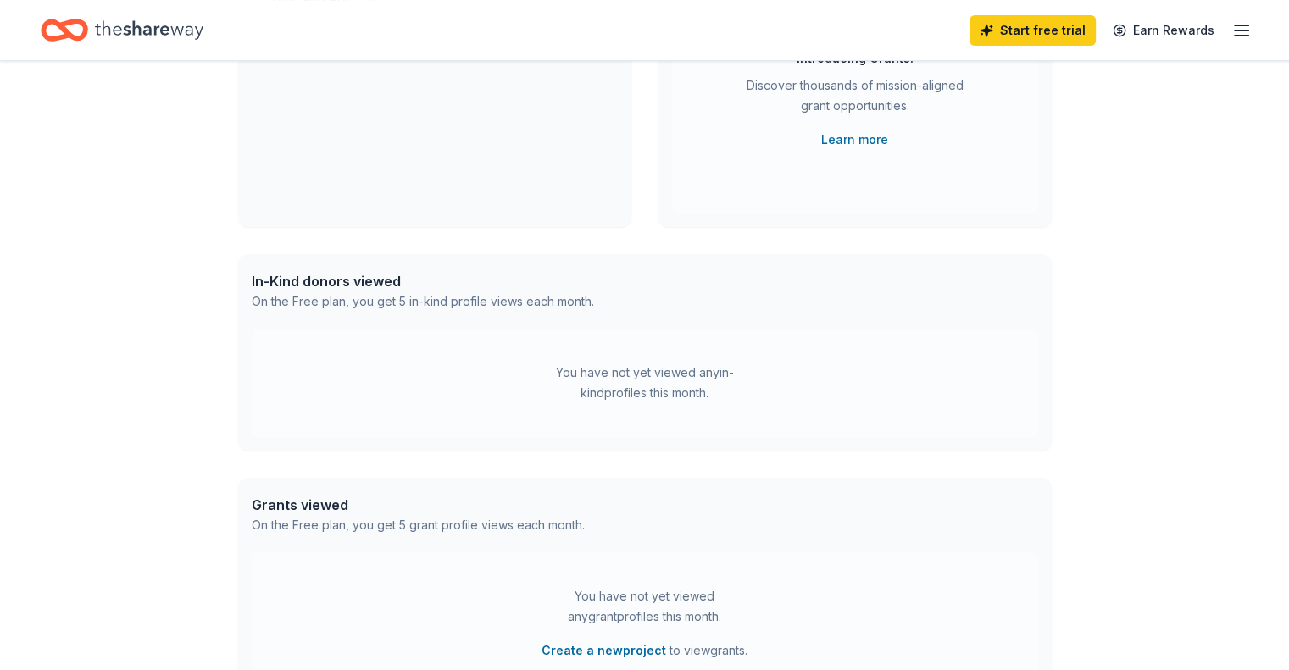
scroll to position [85, 0]
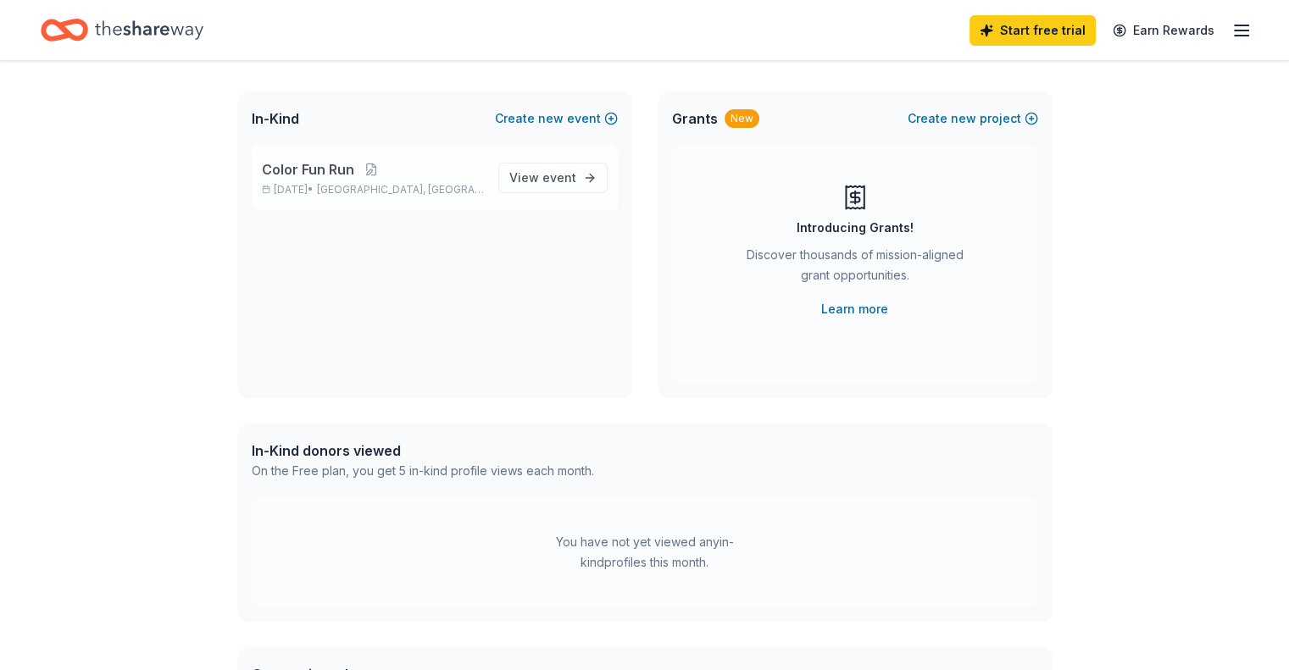
click at [332, 174] on span "Color Fun Run" at bounding box center [308, 169] width 92 height 20
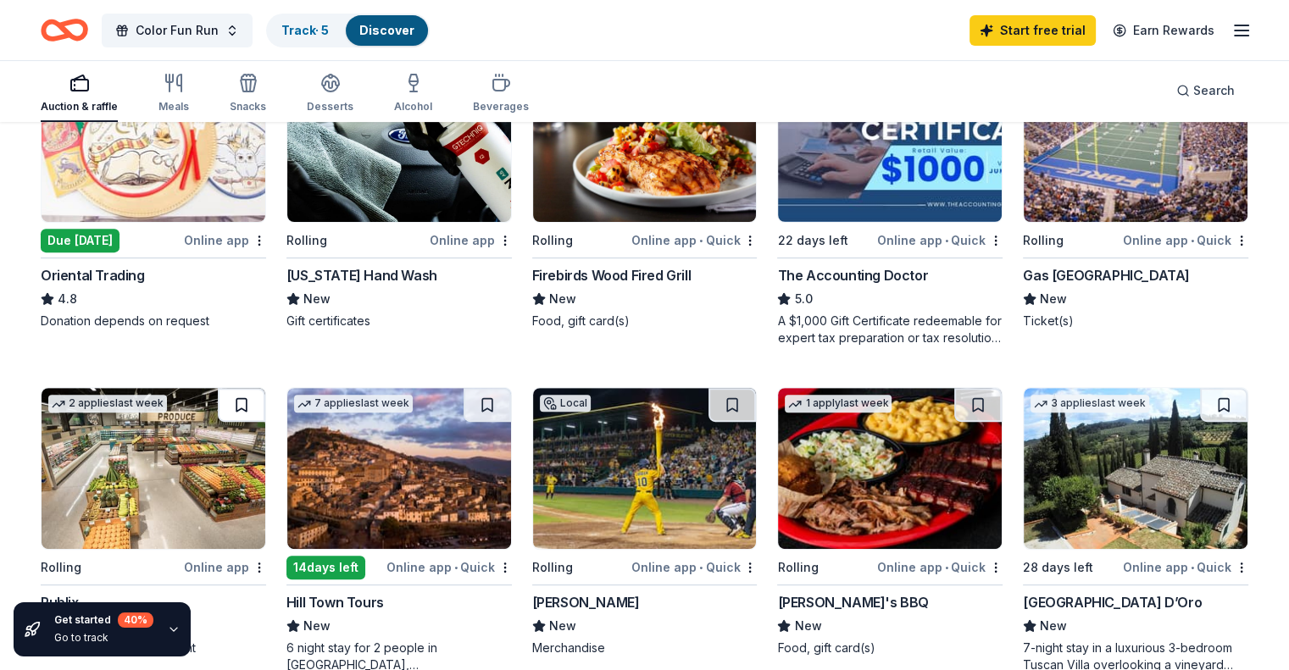
scroll to position [593, 0]
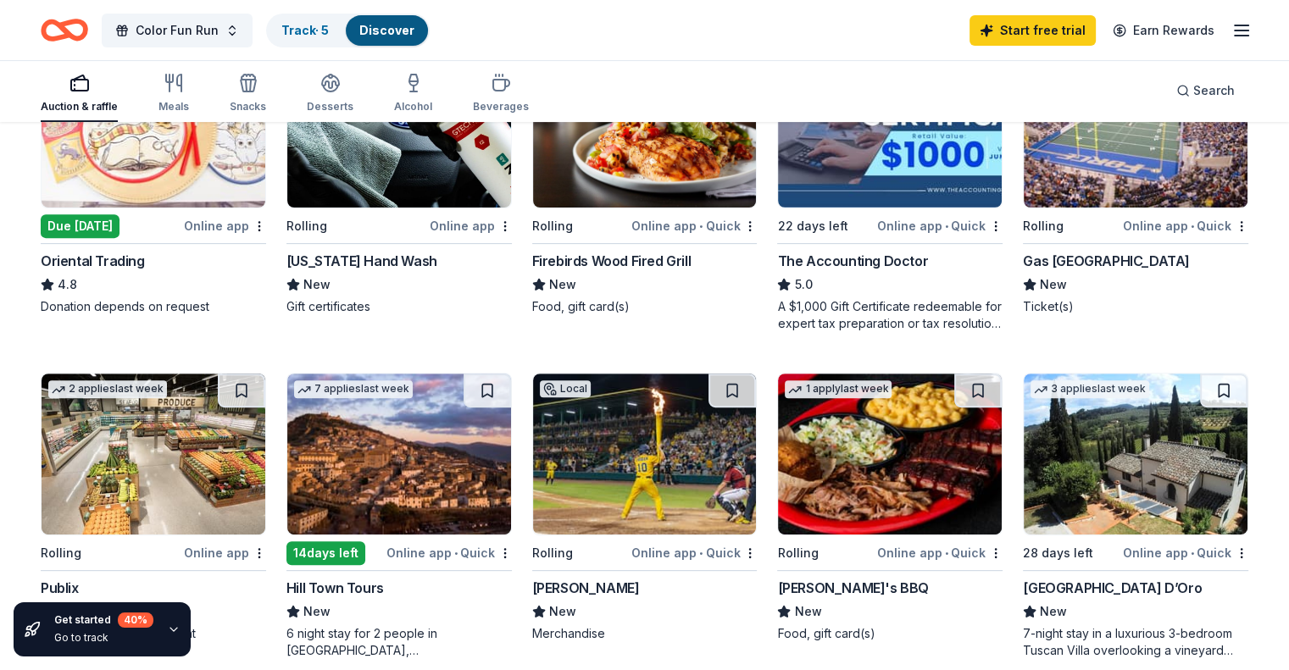
click at [597, 514] on img at bounding box center [645, 454] width 224 height 161
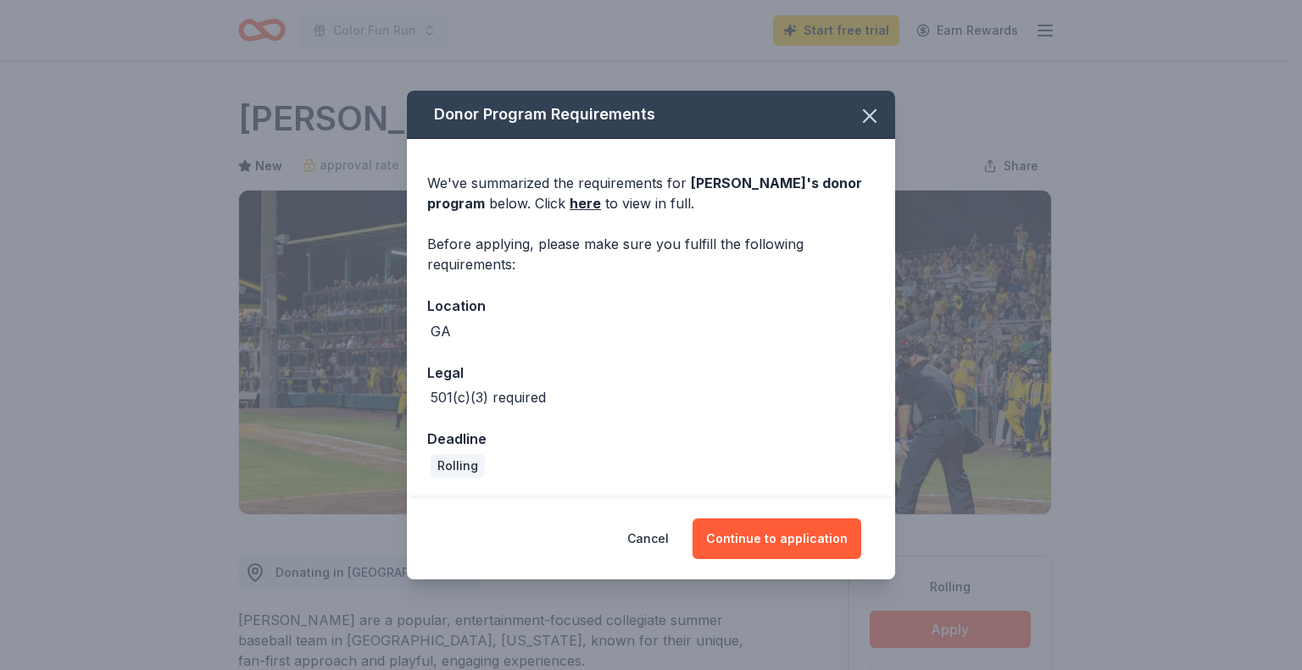
scroll to position [169, 0]
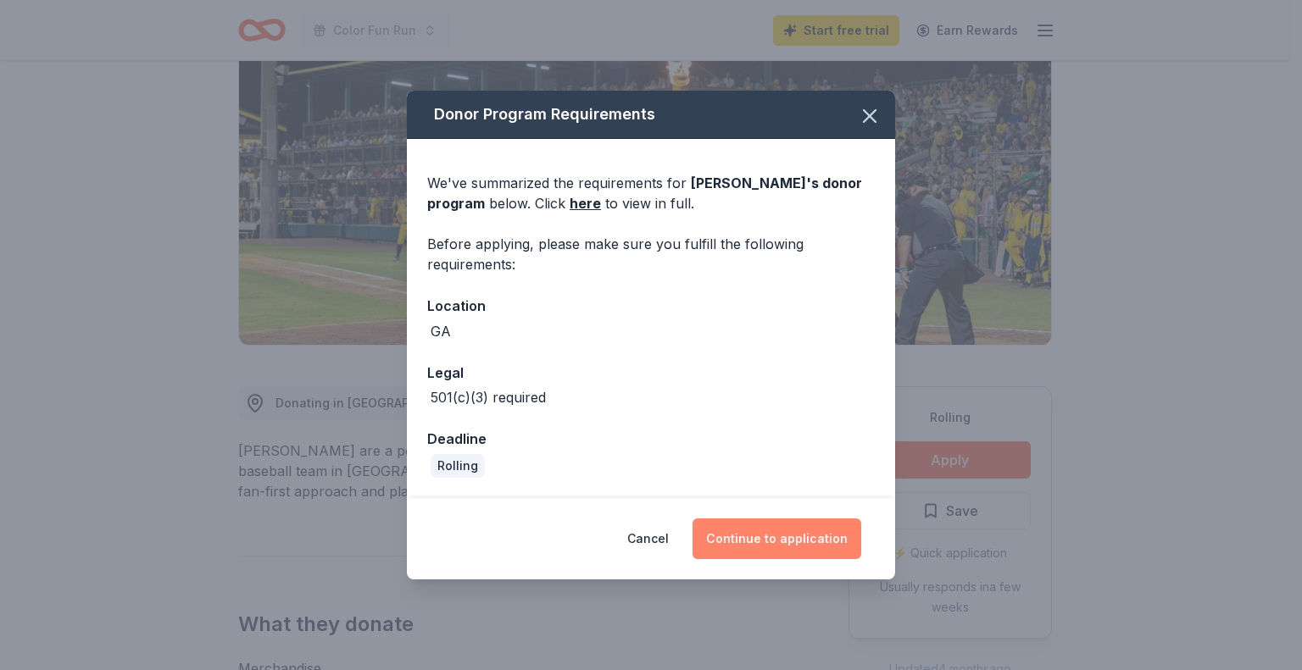
click at [784, 542] on button "Continue to application" at bounding box center [776, 539] width 169 height 41
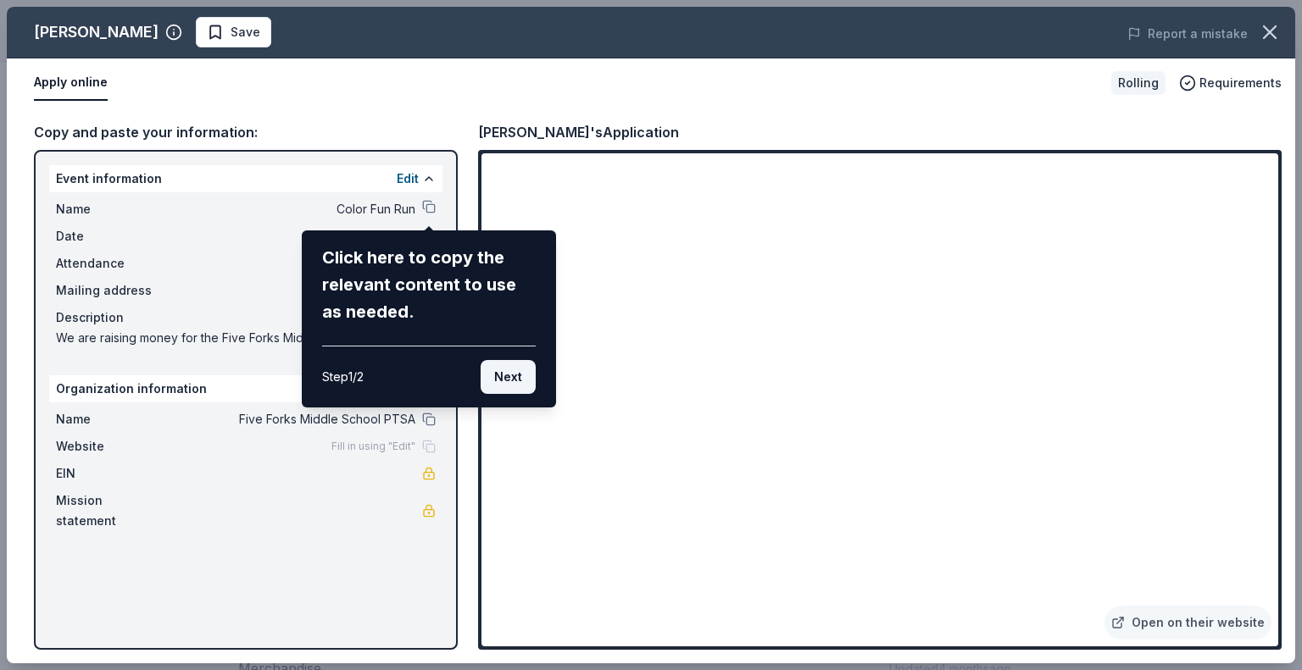
click at [511, 374] on button "Next" at bounding box center [508, 377] width 55 height 34
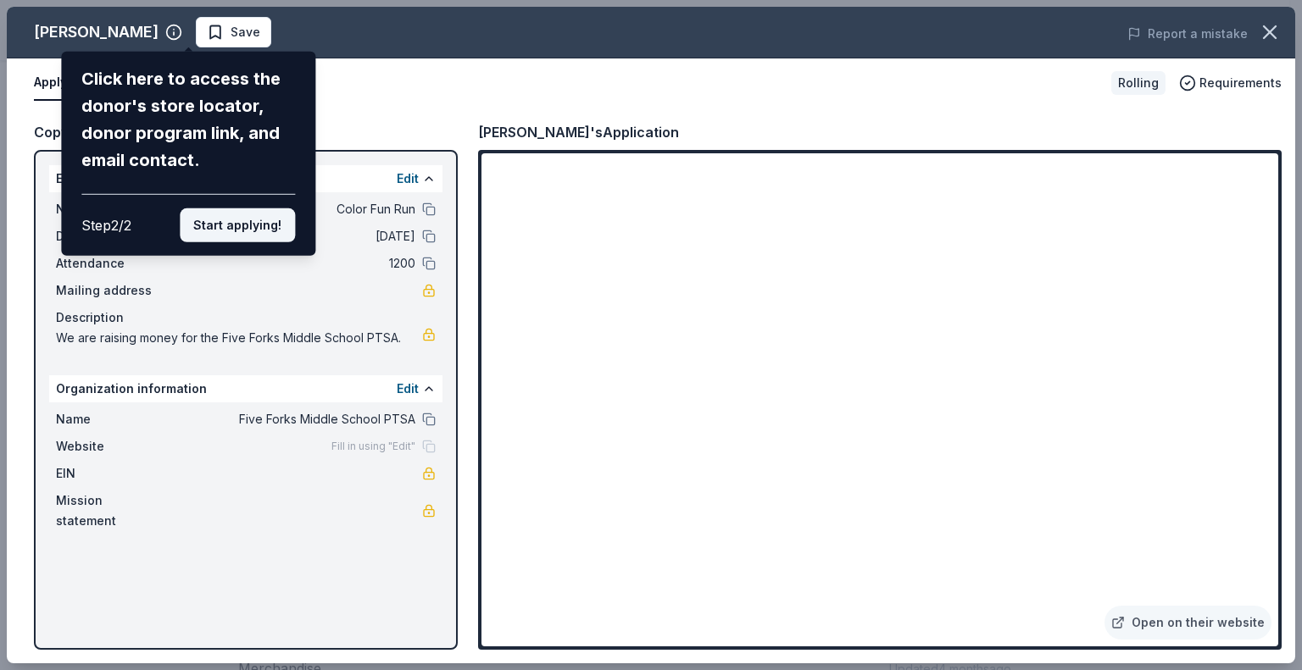
click at [223, 212] on button "Start applying!" at bounding box center [237, 225] width 115 height 34
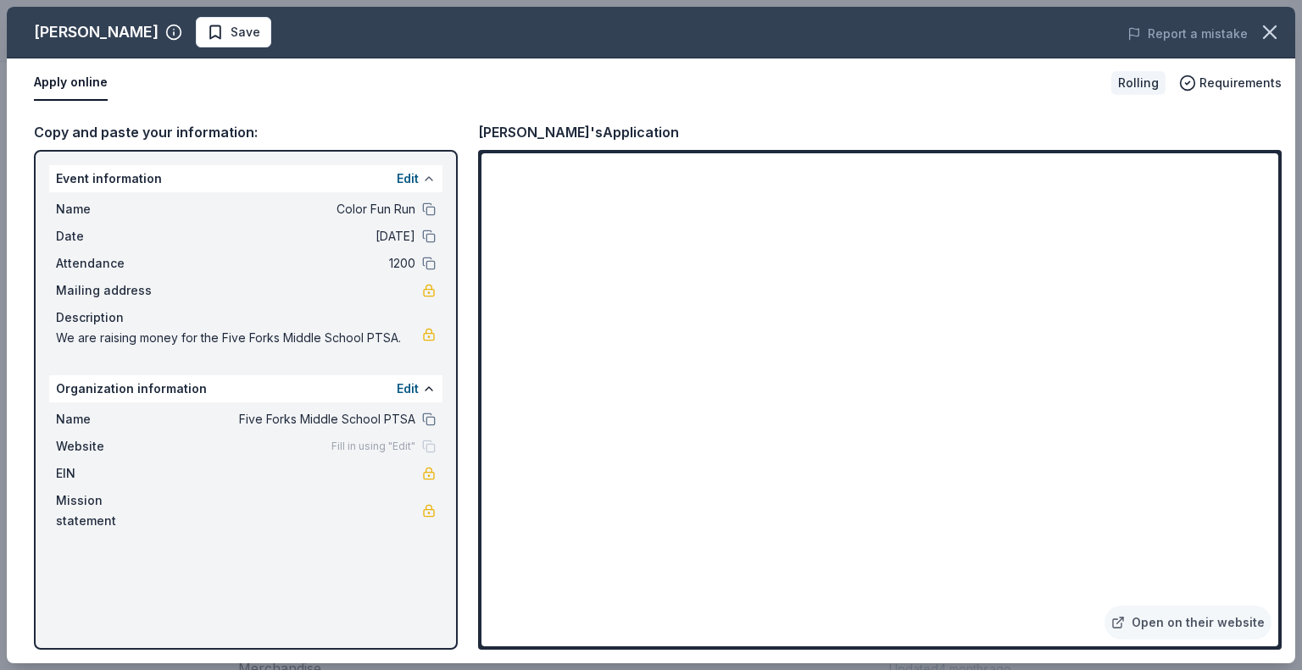
click at [423, 181] on button at bounding box center [429, 179] width 14 height 14
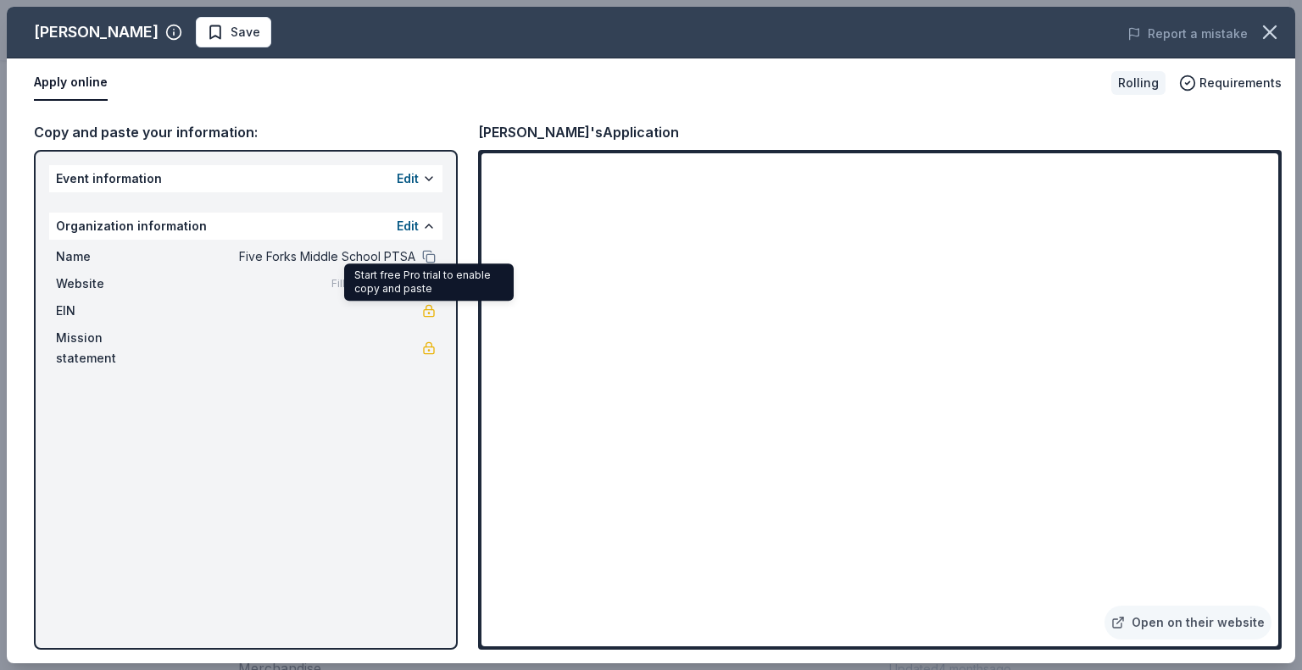
click at [426, 310] on link at bounding box center [429, 311] width 14 height 14
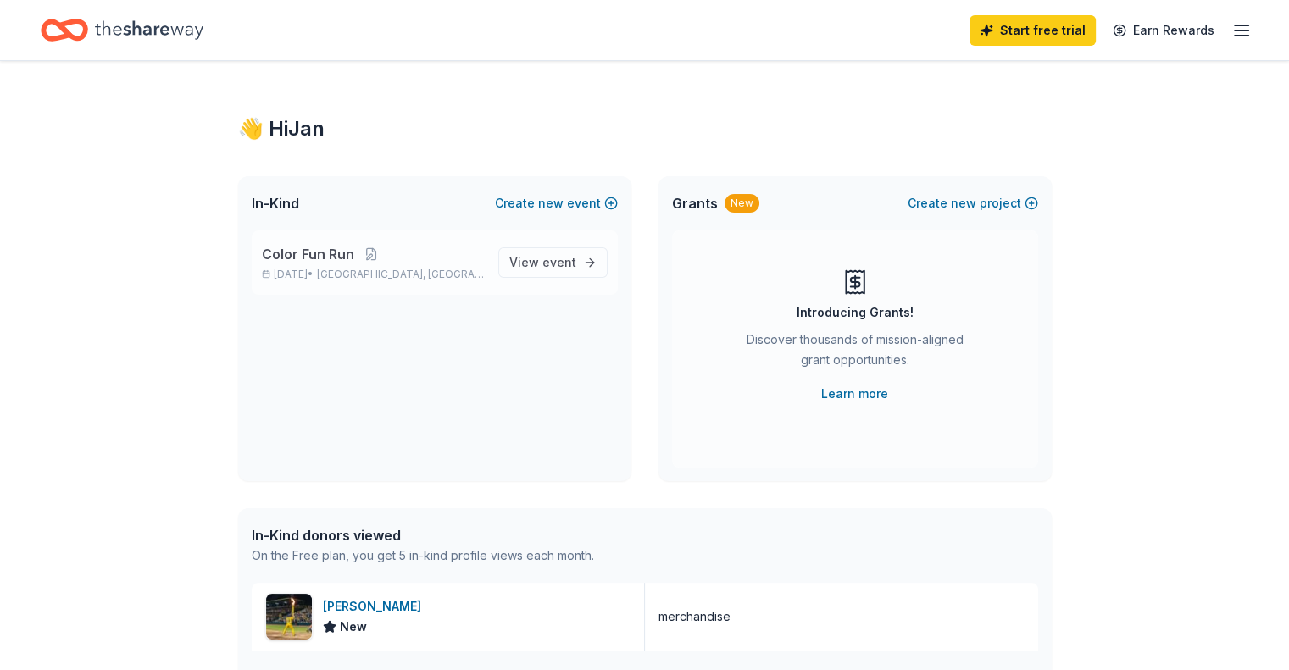
click at [345, 249] on span "Color Fun Run" at bounding box center [308, 254] width 92 height 20
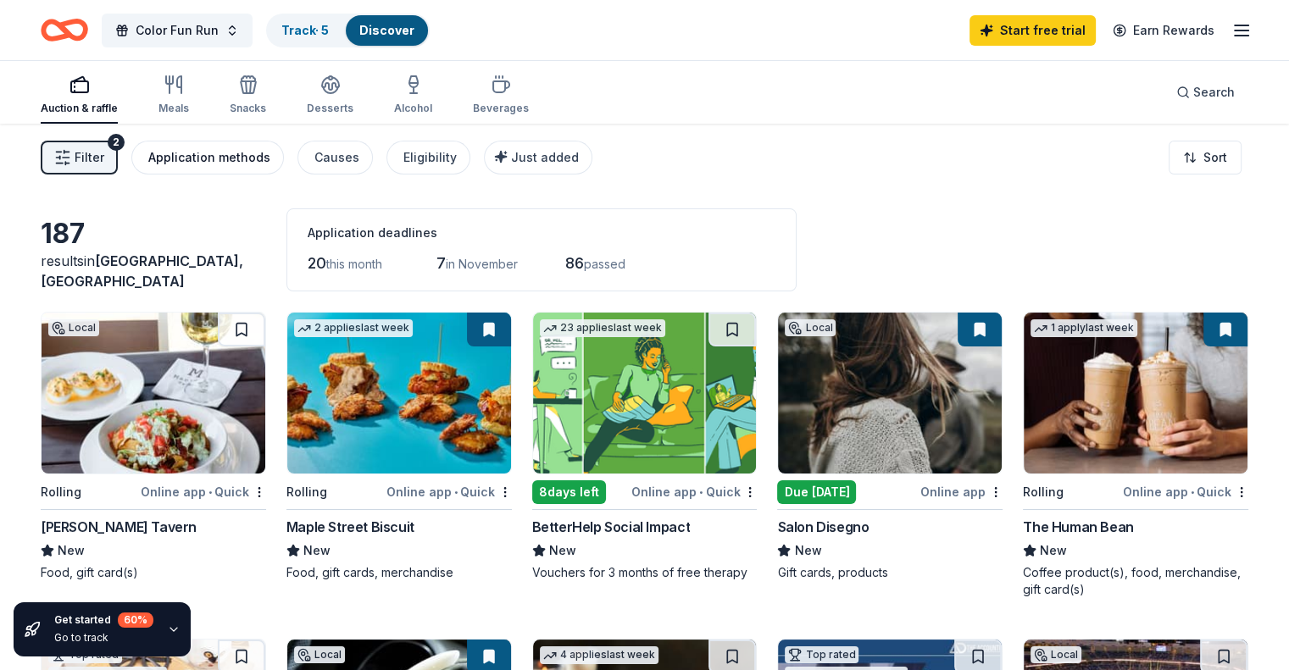
click at [224, 154] on div "Application methods" at bounding box center [209, 157] width 122 height 20
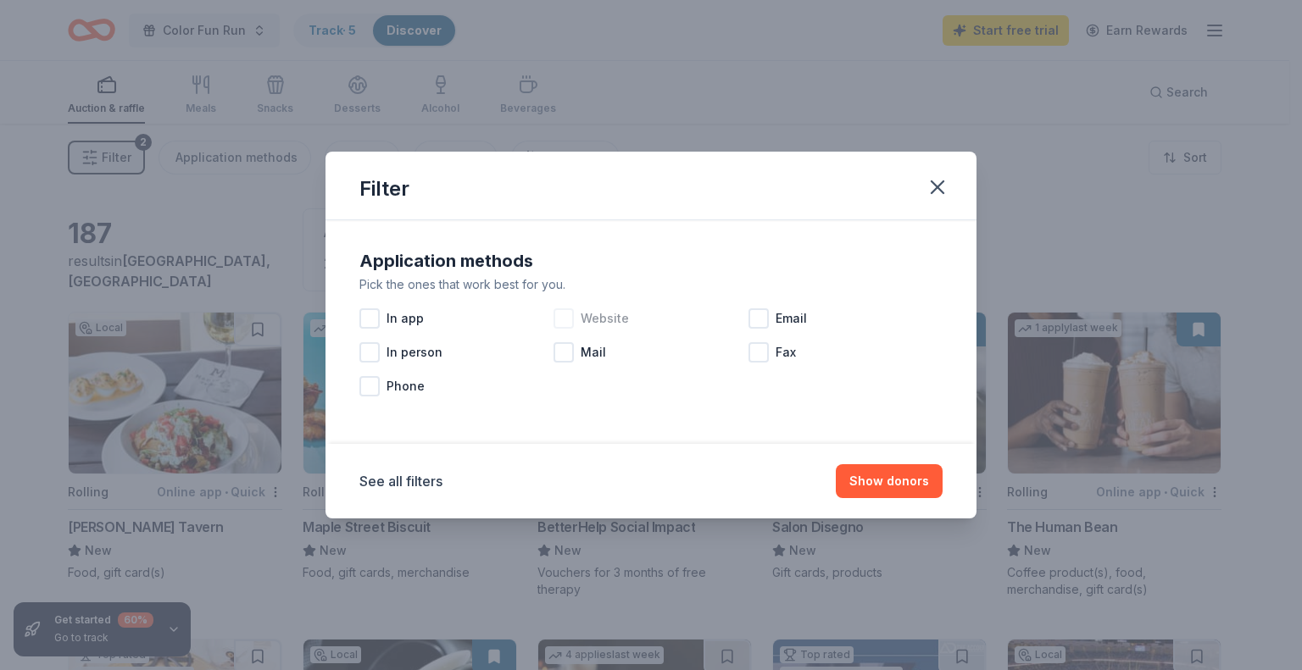
click at [568, 322] on div at bounding box center [563, 318] width 20 height 20
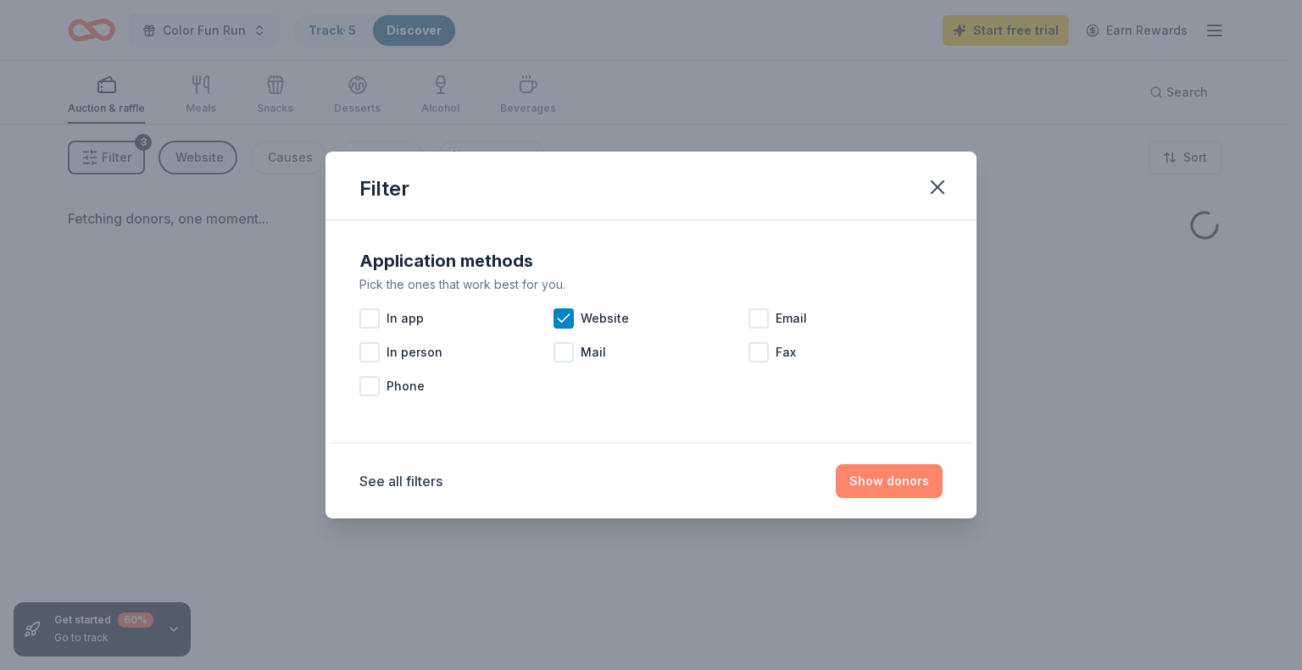
click at [901, 484] on button "Show donors" at bounding box center [889, 481] width 107 height 34
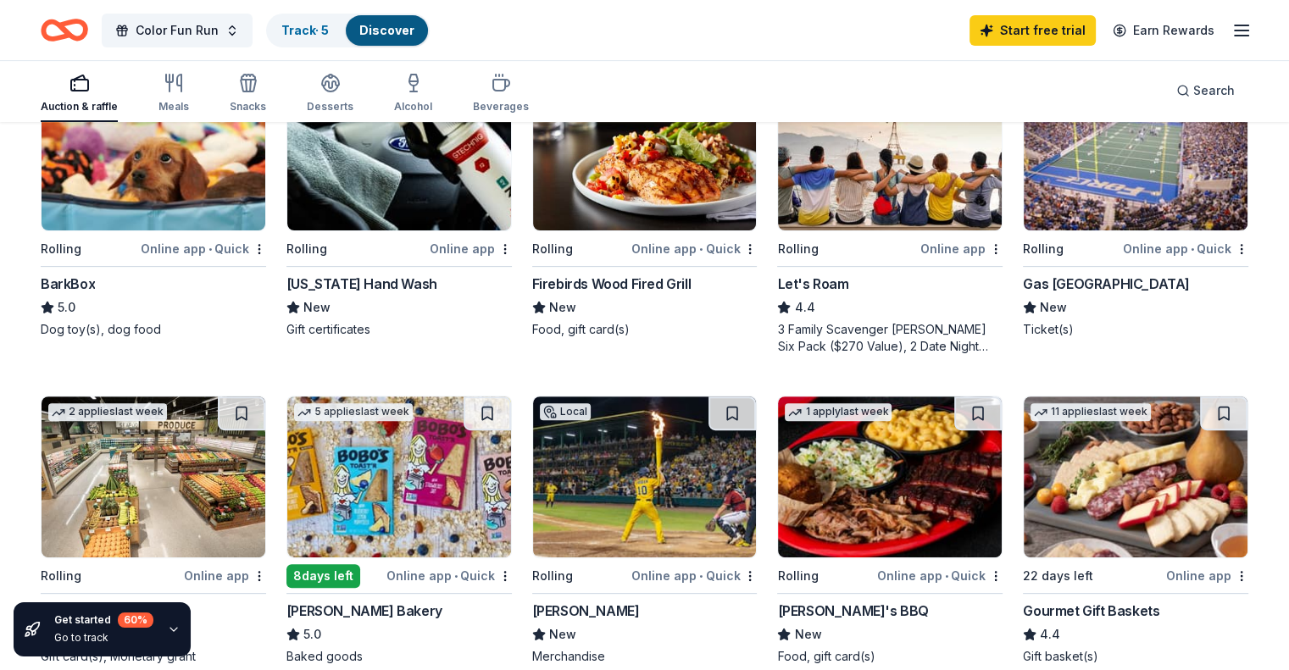
scroll to position [593, 0]
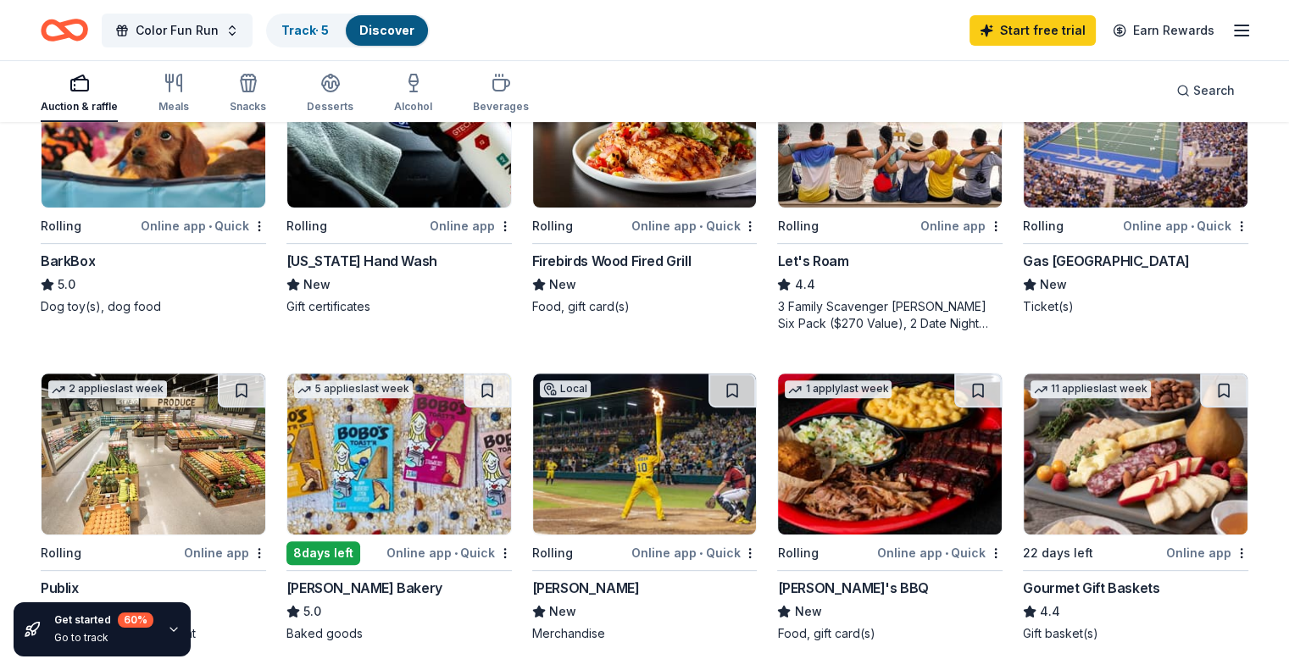
click at [641, 483] on img at bounding box center [645, 454] width 224 height 161
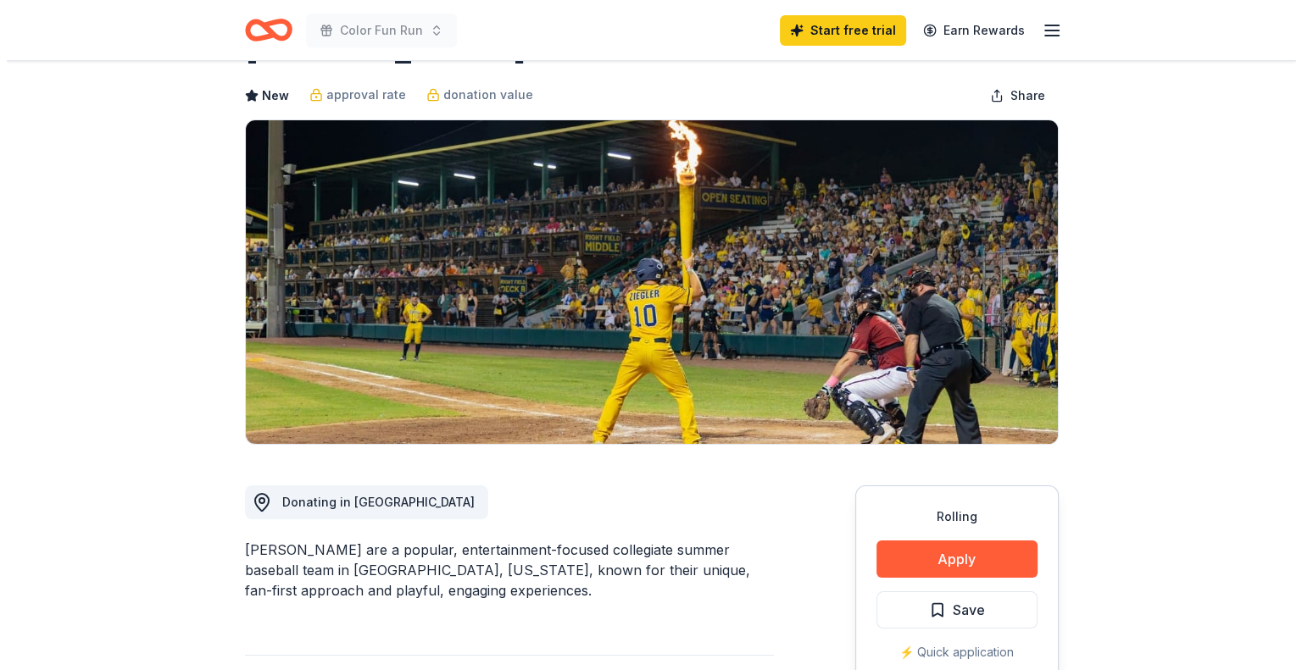
scroll to position [85, 0]
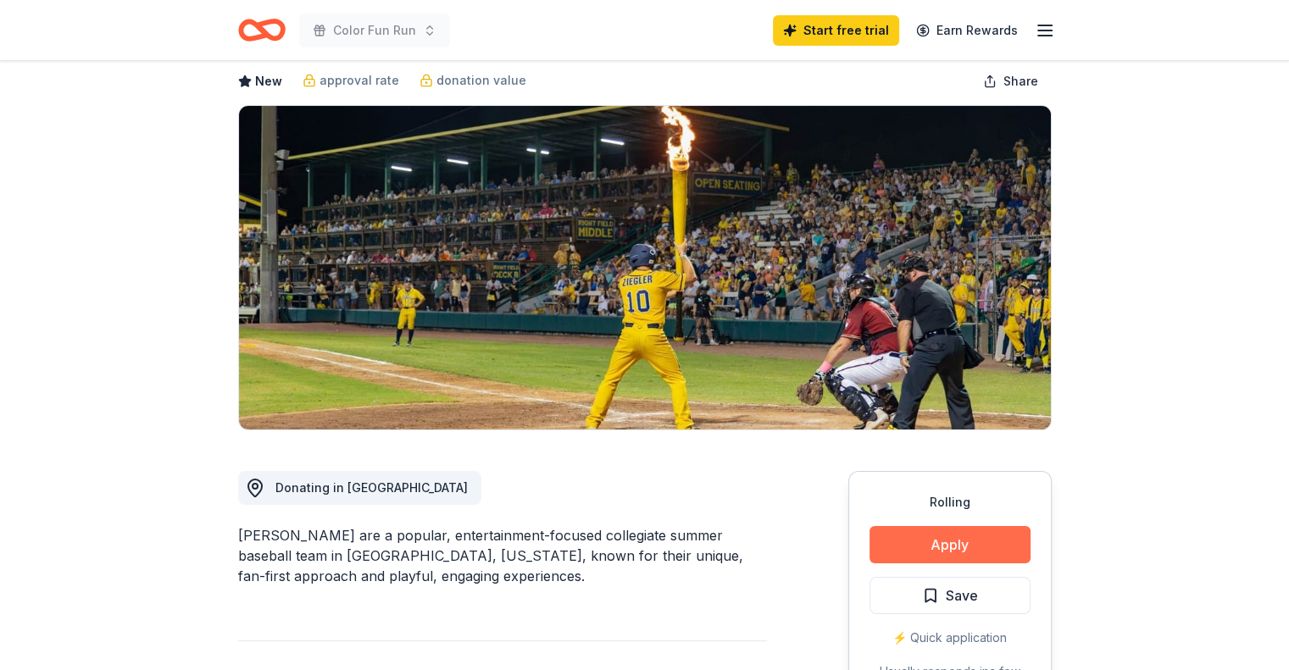
click at [952, 543] on button "Apply" at bounding box center [950, 544] width 161 height 37
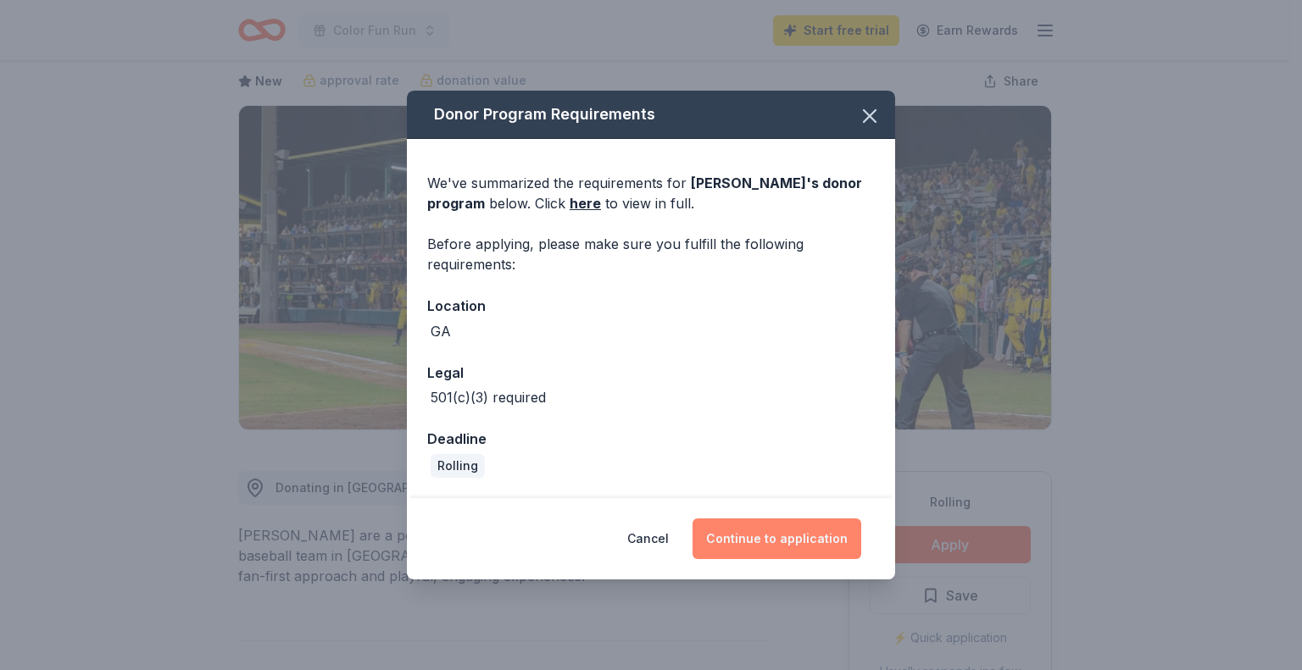
click at [766, 536] on button "Continue to application" at bounding box center [776, 539] width 169 height 41
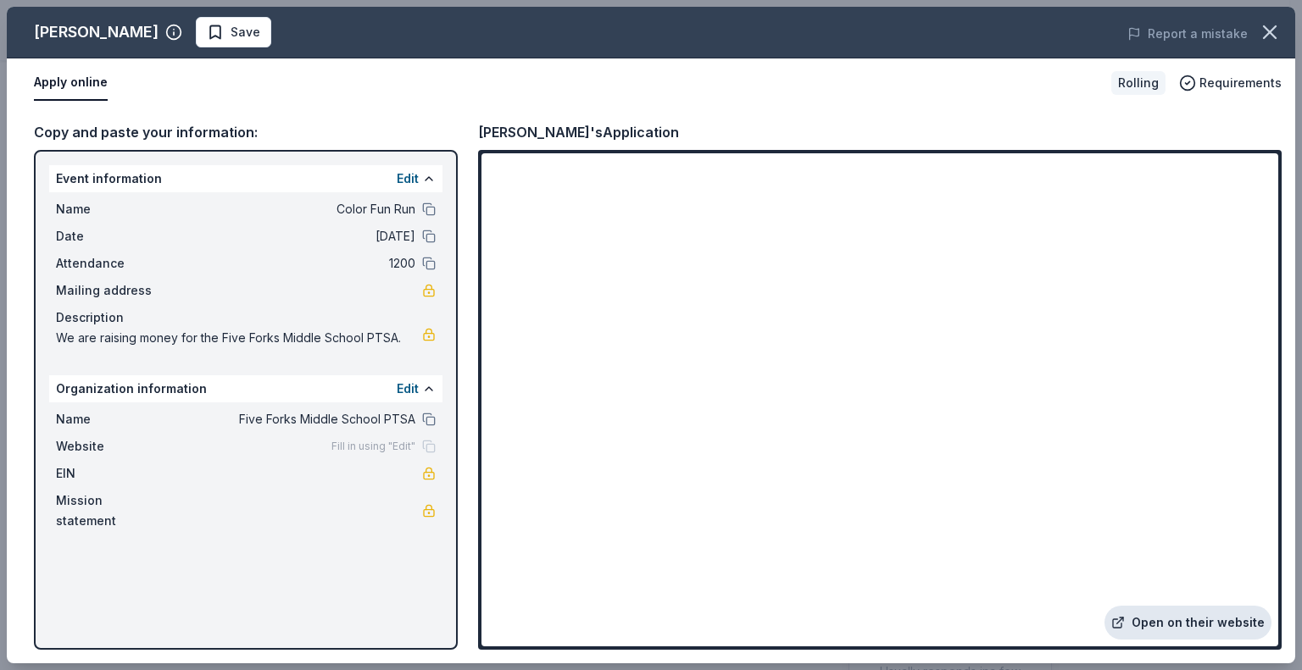
click at [1209, 621] on link "Open on their website" at bounding box center [1187, 623] width 167 height 34
